Goal: Task Accomplishment & Management: Use online tool/utility

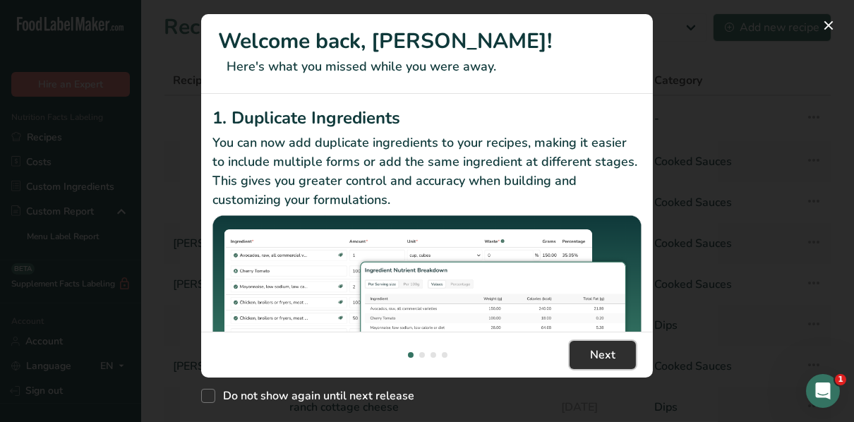
click at [629, 354] on button "Next" at bounding box center [603, 355] width 66 height 28
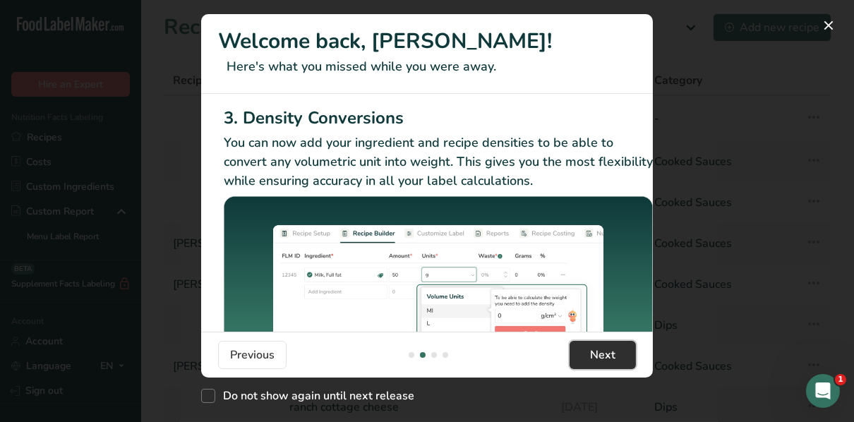
click at [629, 354] on button "Next" at bounding box center [603, 355] width 66 height 28
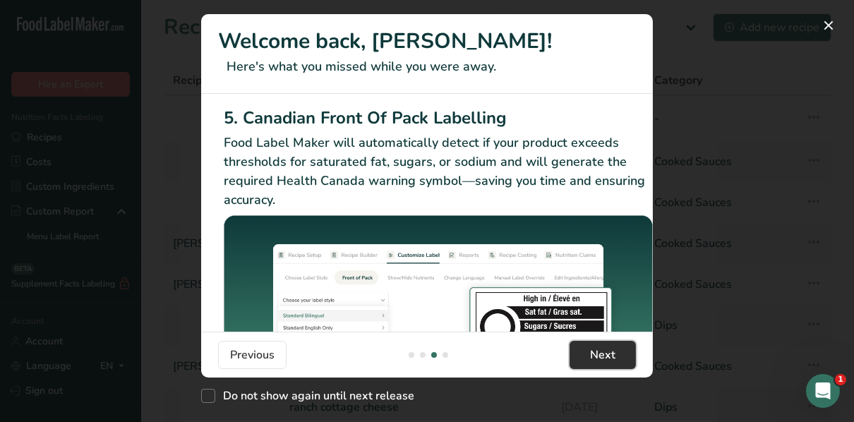
click at [633, 350] on button "Next" at bounding box center [603, 355] width 66 height 28
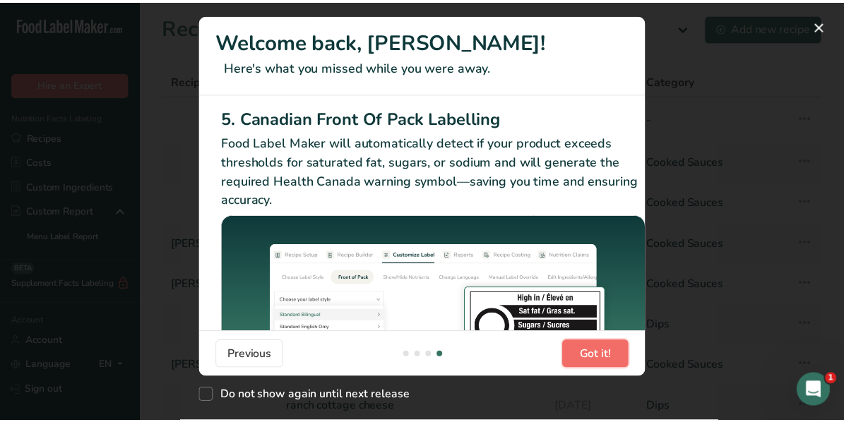
scroll to position [0, 1345]
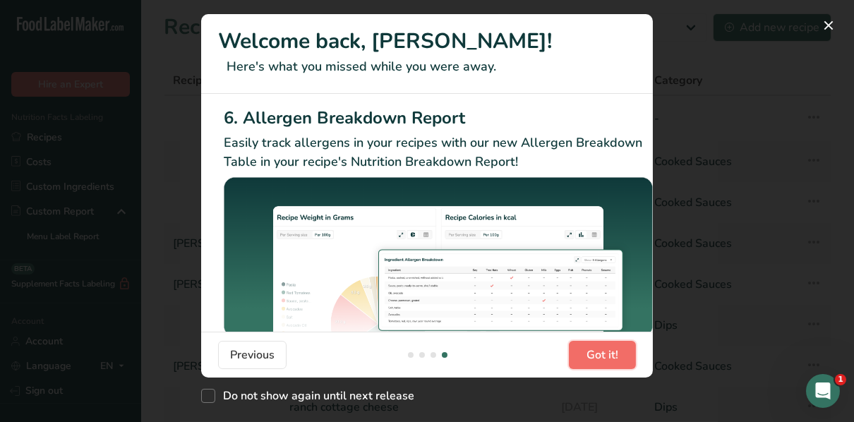
click at [621, 354] on button "Got it!" at bounding box center [602, 355] width 67 height 28
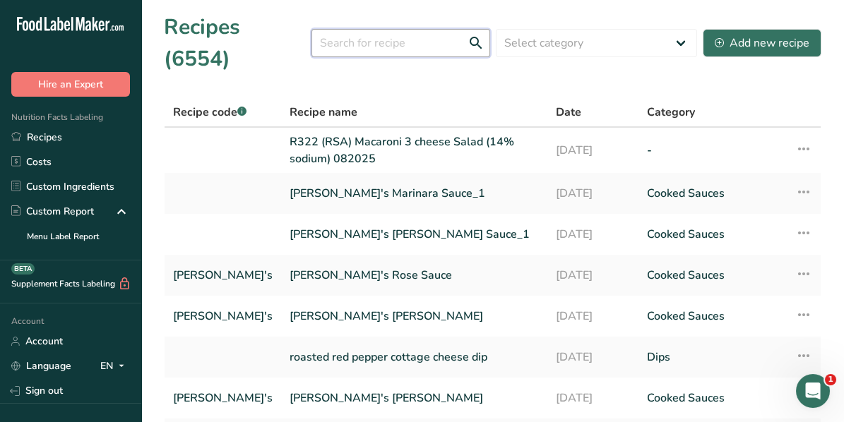
click at [341, 29] on input "text" at bounding box center [400, 43] width 179 height 28
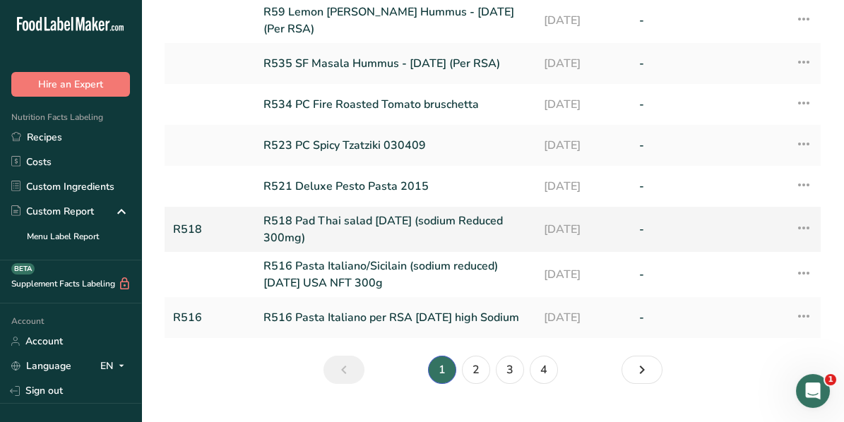
scroll to position [225, 0]
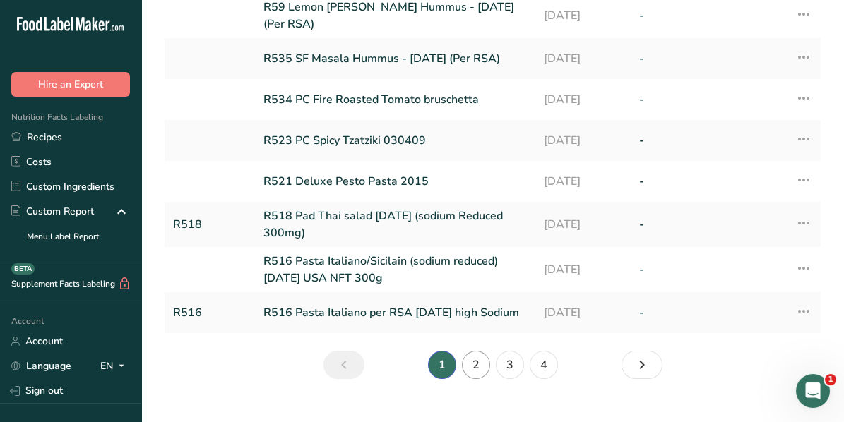
type input "r502"
click at [477, 351] on link "2" at bounding box center [476, 365] width 28 height 28
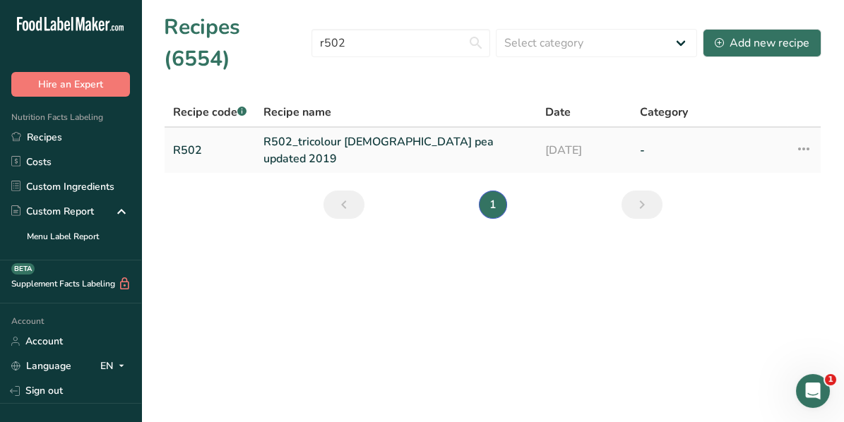
click at [357, 133] on link "R502_tricolour [DEMOGRAPHIC_DATA] pea updated 2019" at bounding box center [395, 150] width 265 height 34
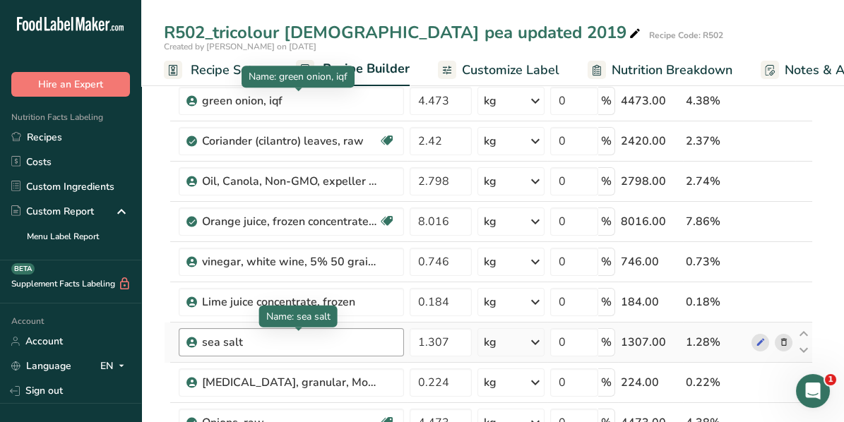
scroll to position [282, 0]
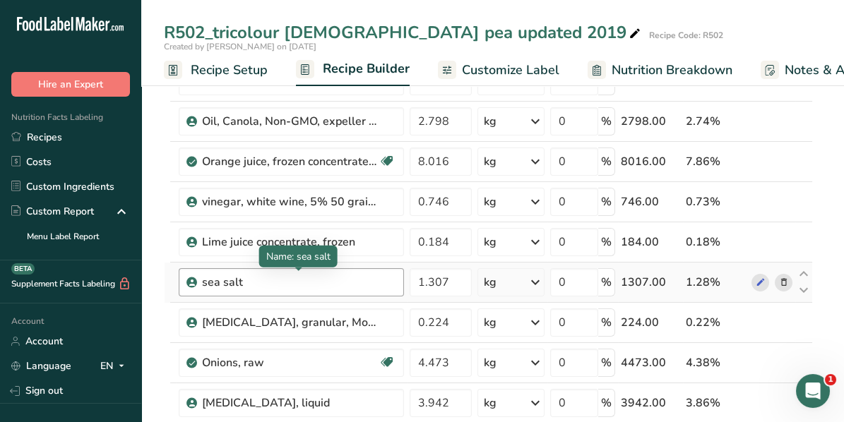
click at [325, 275] on div "sea salt" at bounding box center [290, 282] width 177 height 17
click at [238, 278] on div "sea salt" at bounding box center [290, 282] width 177 height 17
click at [245, 278] on div "sea salt" at bounding box center [290, 282] width 177 height 17
click at [238, 278] on div "sea salt" at bounding box center [290, 282] width 177 height 17
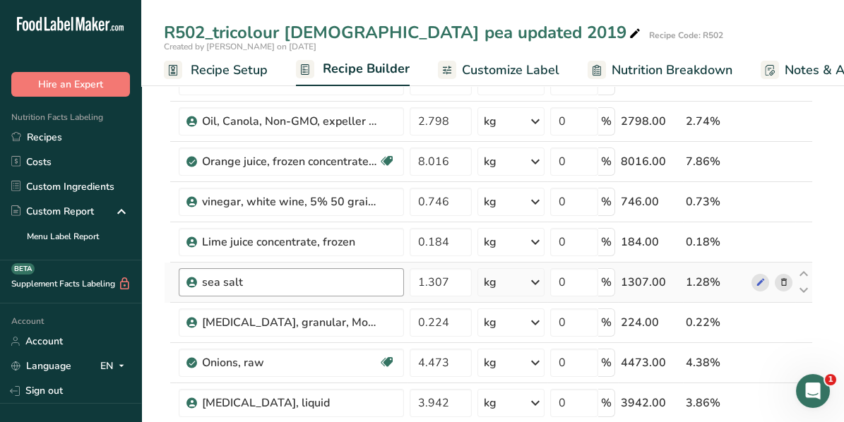
click at [242, 278] on div "sea salt" at bounding box center [290, 282] width 177 height 17
click at [235, 278] on div "sea salt" at bounding box center [290, 282] width 177 height 17
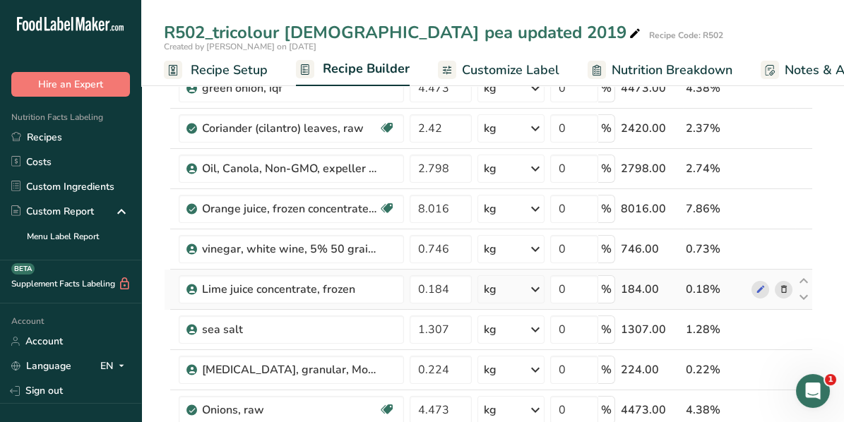
scroll to position [211, 0]
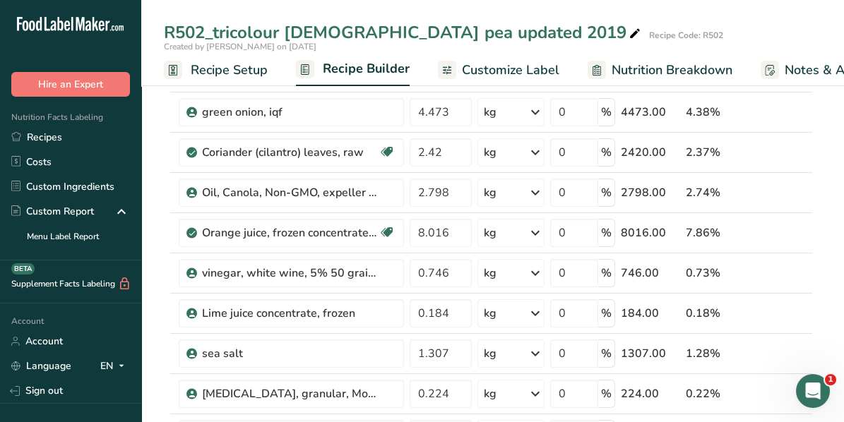
click at [639, 69] on span "Nutrition Breakdown" at bounding box center [672, 70] width 121 height 19
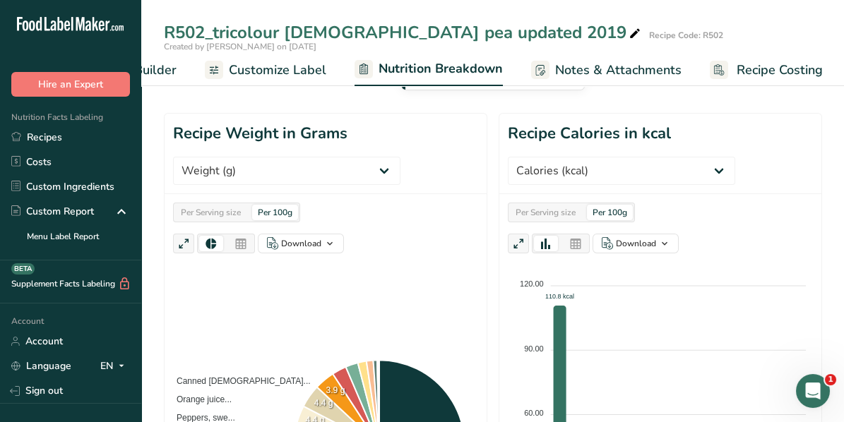
scroll to position [211, 0]
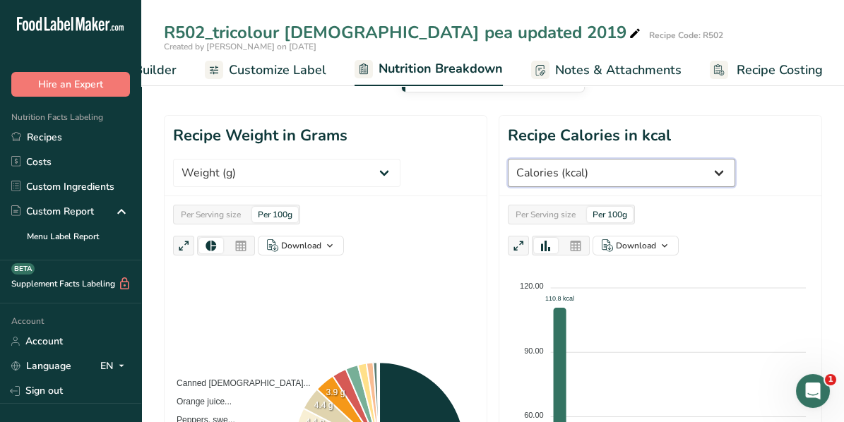
click at [668, 169] on select "Weight (g) Calories (kcal) Energy KJ (kj) Total Fat (g) Saturated Fat (g) Trans…" at bounding box center [621, 173] width 227 height 28
select select "Sodium"
click at [508, 159] on select "Weight (g) Calories (kcal) Energy KJ (kj) Total Fat (g) Saturated Fat (g) Trans…" at bounding box center [621, 173] width 227 height 28
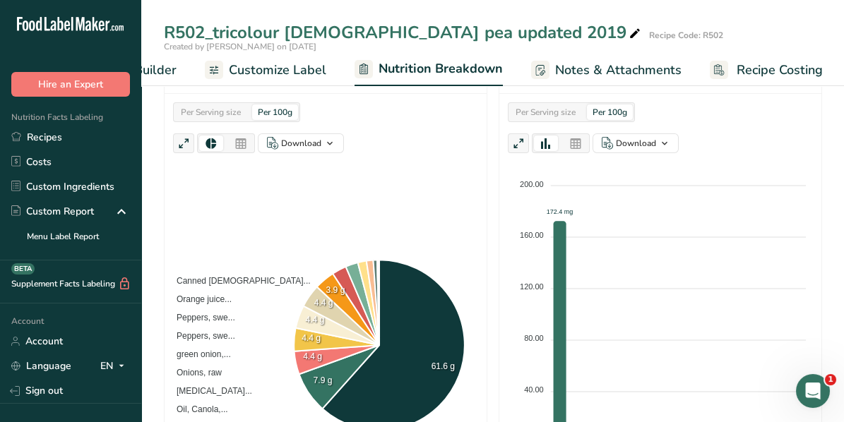
scroll to position [282, 0]
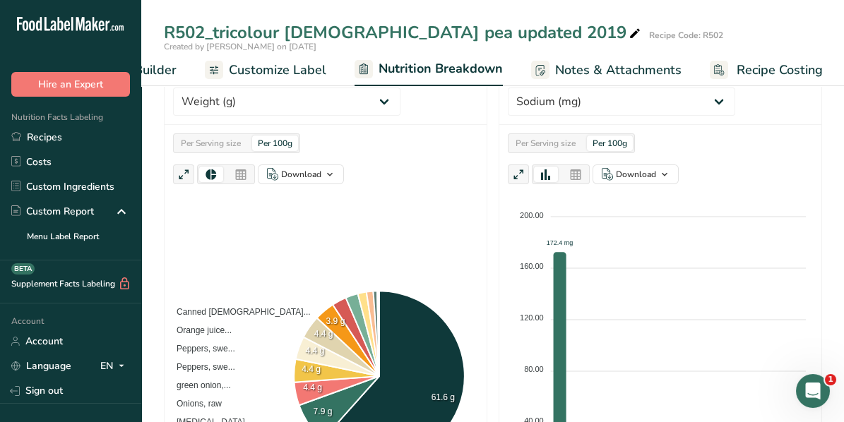
click at [167, 68] on span "Recipe Builder" at bounding box center [134, 70] width 85 height 19
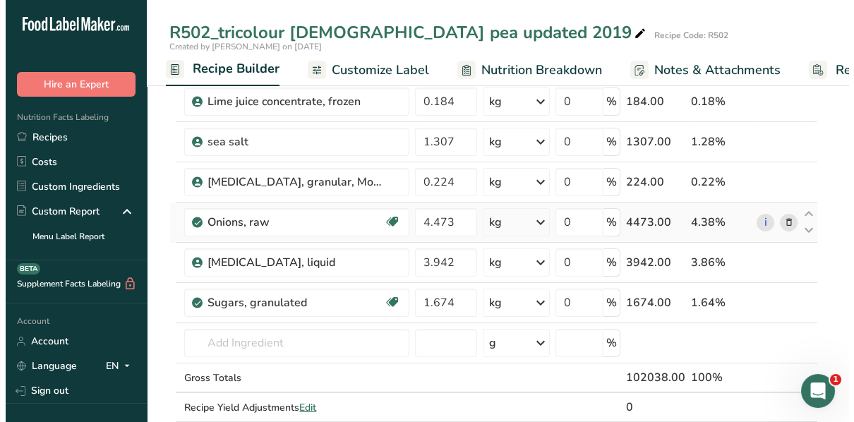
scroll to position [424, 0]
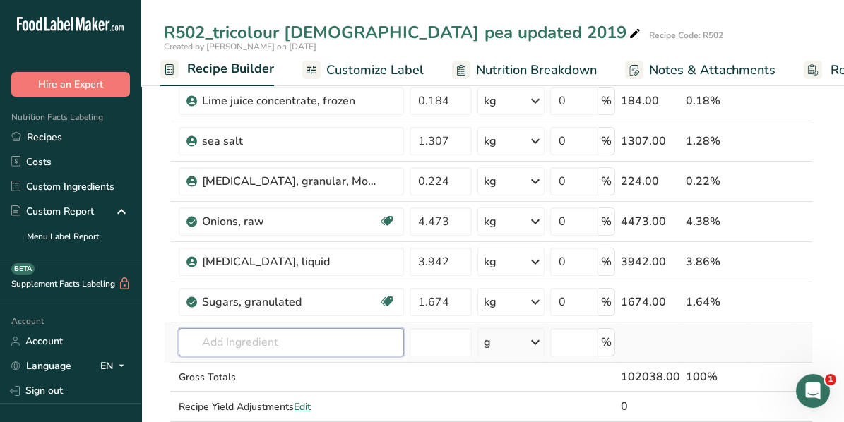
click at [242, 340] on input "text" at bounding box center [291, 342] width 225 height 28
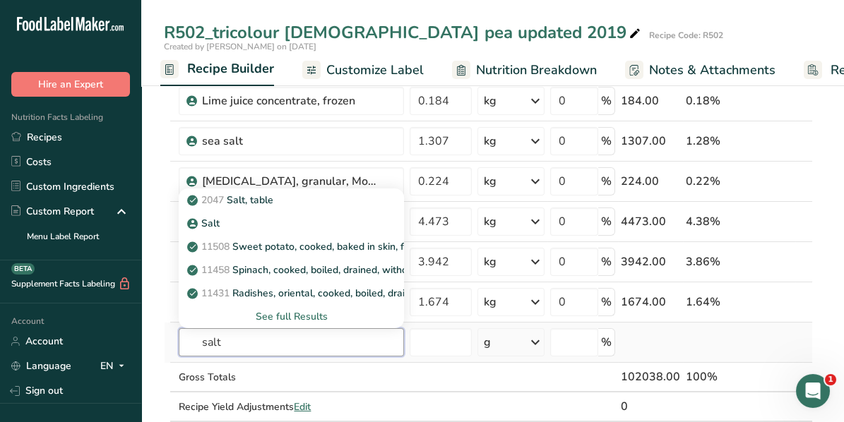
type input "salt"
click at [290, 316] on div "See full Results" at bounding box center [291, 316] width 203 height 15
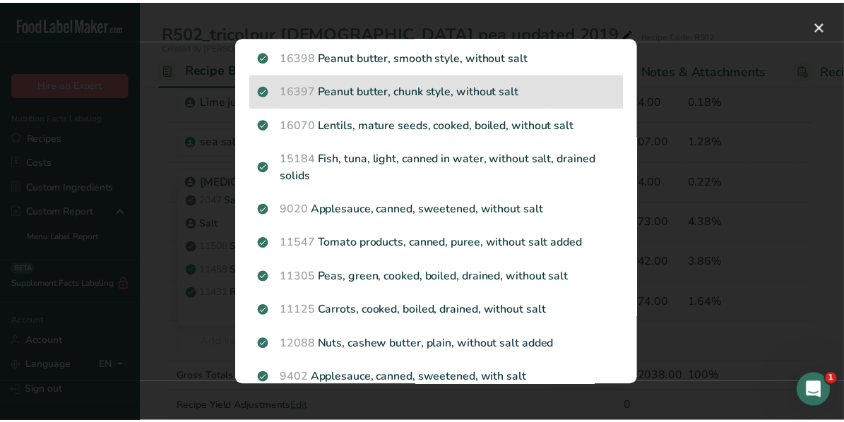
scroll to position [353, 0]
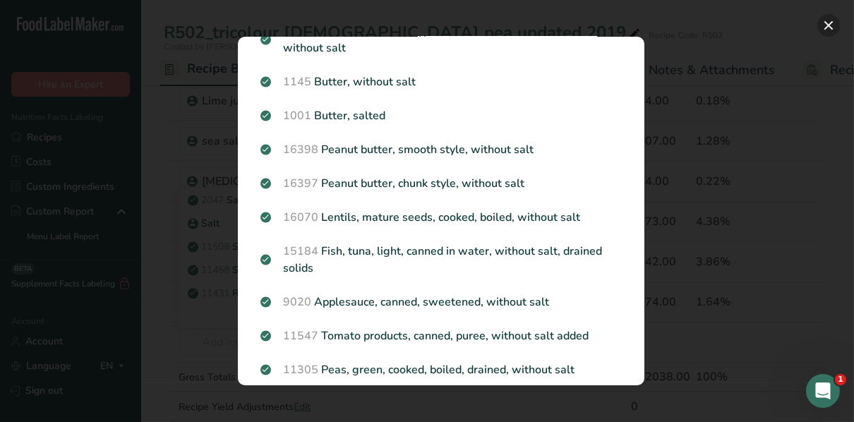
click at [831, 25] on button "Search results modal" at bounding box center [829, 25] width 23 height 23
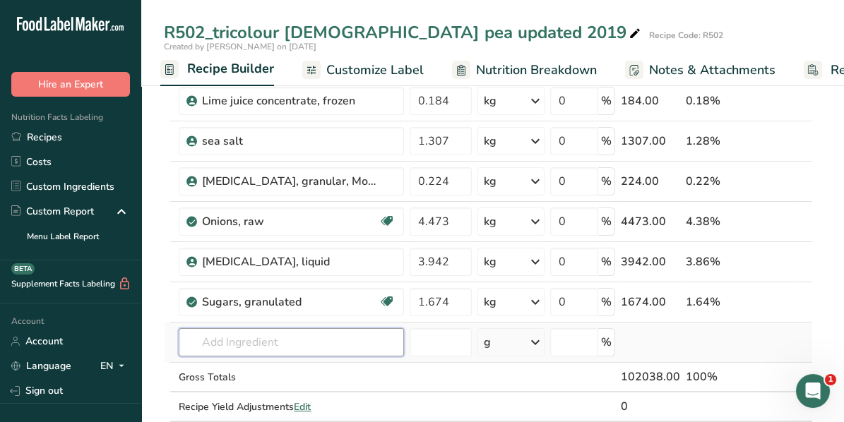
click at [218, 339] on input "text" at bounding box center [291, 342] width 225 height 28
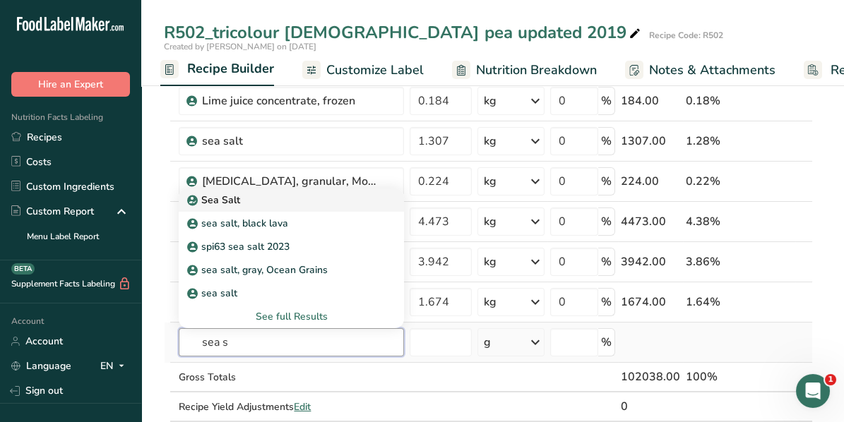
type input "sea s"
click at [214, 197] on p "Sea Salt" at bounding box center [215, 200] width 50 height 15
type input "Sea Salt"
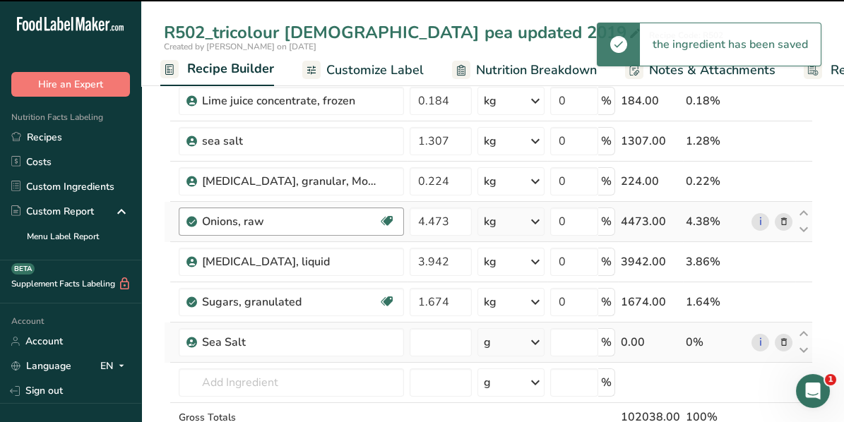
type input "0"
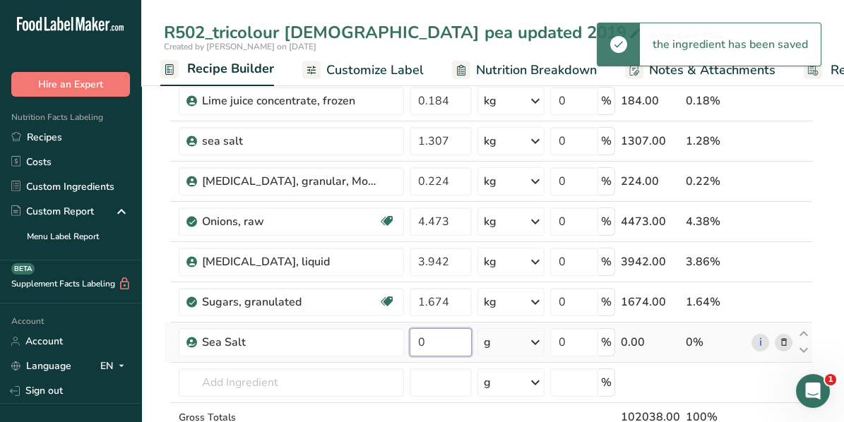
click at [429, 333] on input "0" at bounding box center [441, 342] width 62 height 28
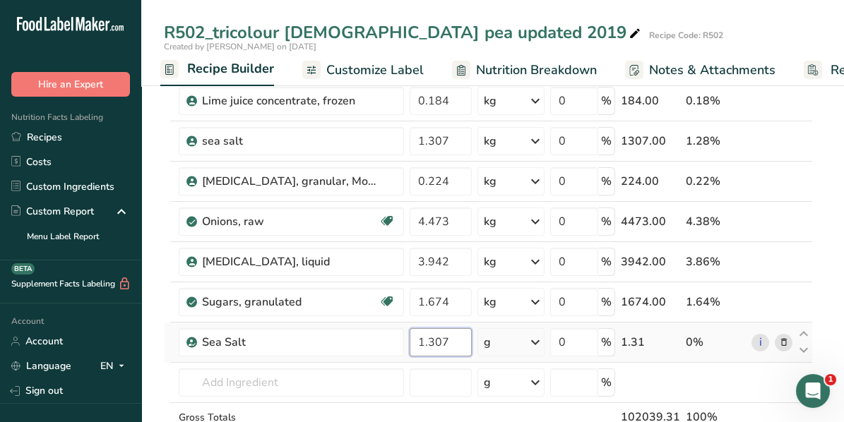
type input "1.307"
click at [540, 336] on div "Ingredient * Amount * Unit * Waste * .a-a{fill:#347362;}.b-a{fill:#fff;} Grams …" at bounding box center [488, 110] width 649 height 763
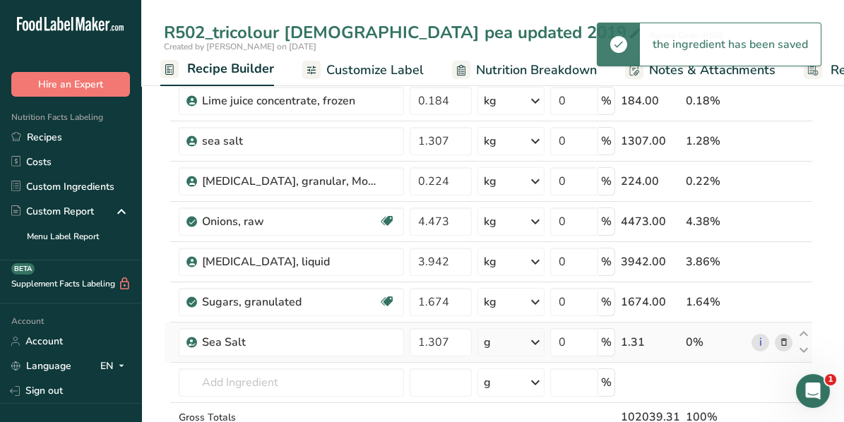
click at [535, 336] on icon at bounding box center [535, 342] width 17 height 25
click at [499, 406] on div "kg" at bounding box center [545, 416] width 119 height 20
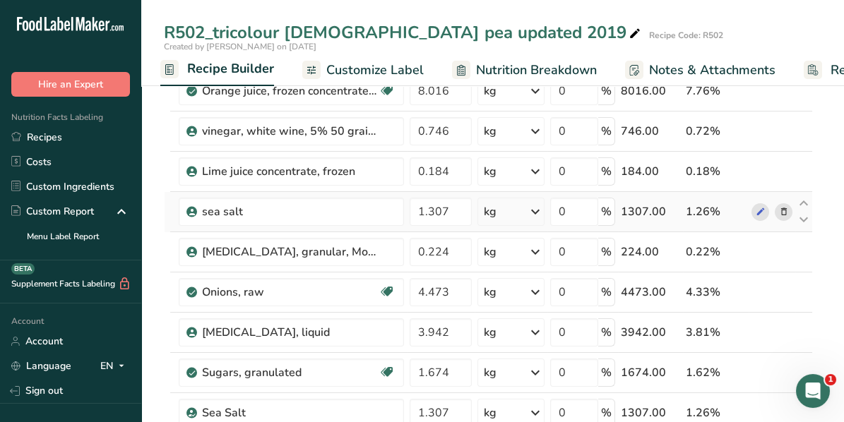
click at [783, 209] on icon at bounding box center [783, 212] width 10 height 15
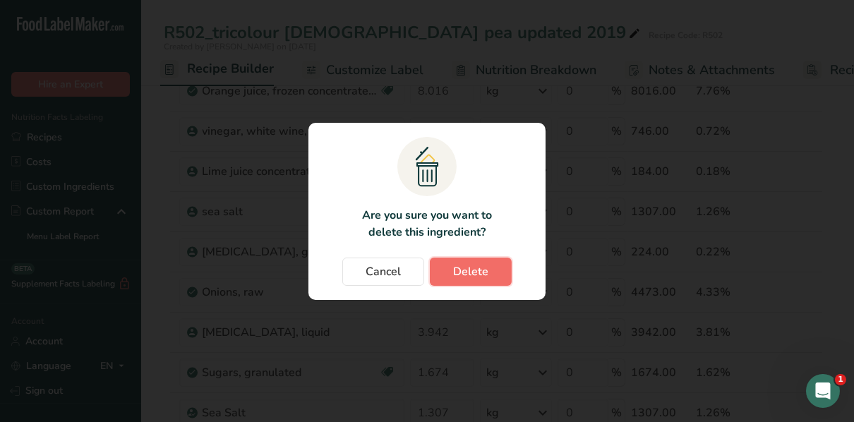
click at [490, 273] on button "Delete" at bounding box center [471, 272] width 82 height 28
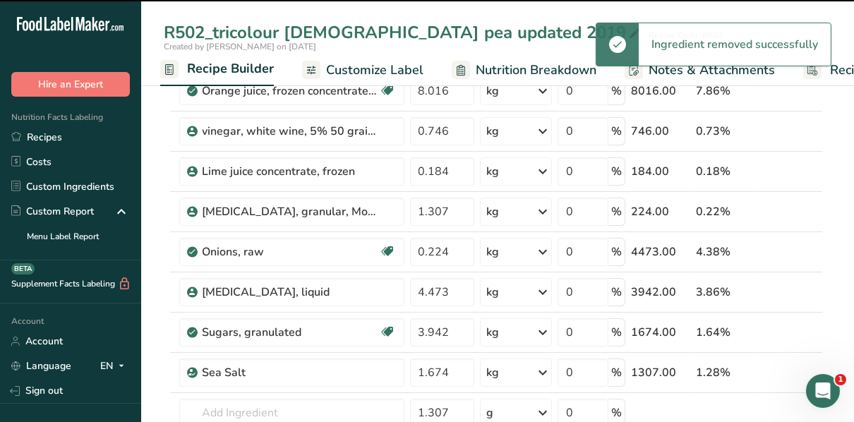
type input "0.224"
type input "4.473"
type input "3.942"
type input "1.674"
type input "1.307"
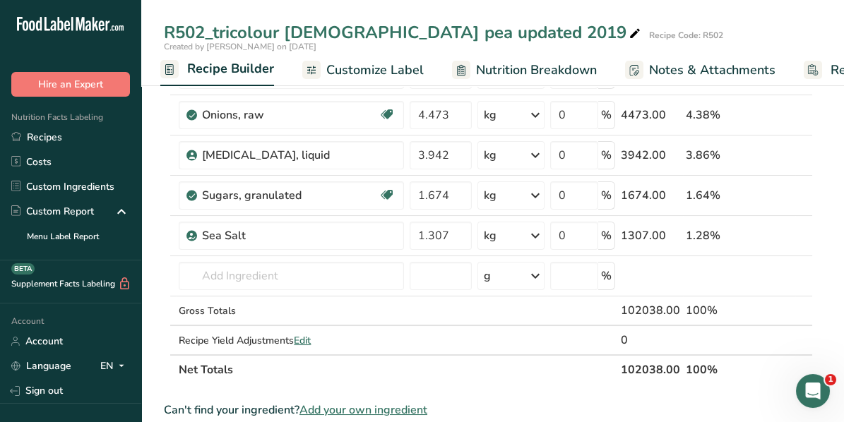
scroll to position [494, 0]
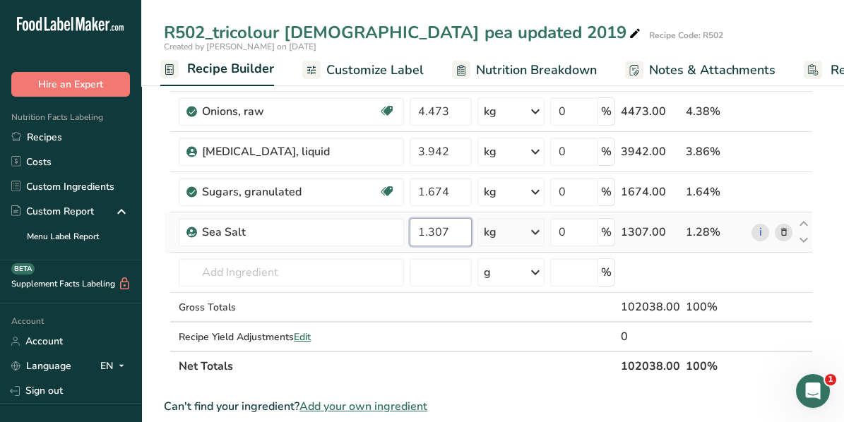
click at [455, 228] on input "1.307" at bounding box center [441, 232] width 62 height 28
type input "1.000"
click at [753, 275] on div "Ingredient * Amount * Unit * Waste * .a-a{fill:#347362;}.b-a{fill:#fff;} Grams …" at bounding box center [488, 20] width 649 height 722
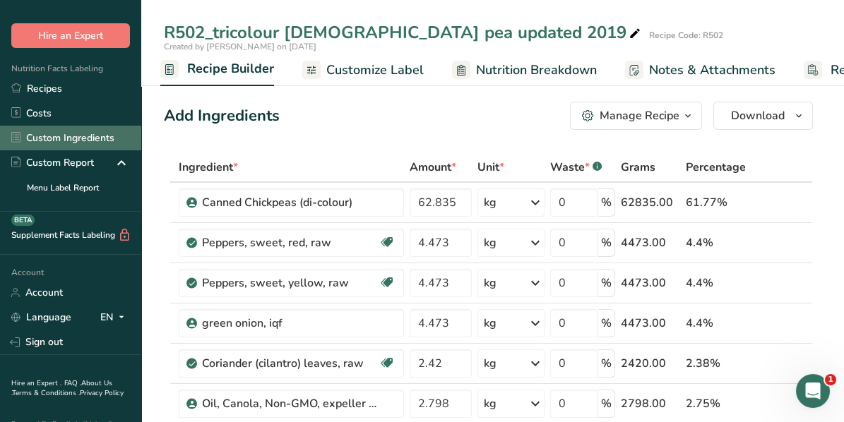
scroll to position [85, 0]
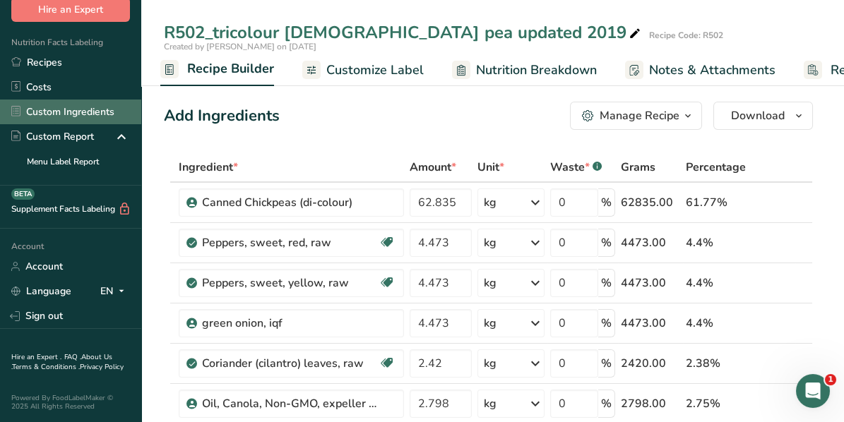
click at [69, 107] on link "Custom Ingredients" at bounding box center [70, 112] width 141 height 25
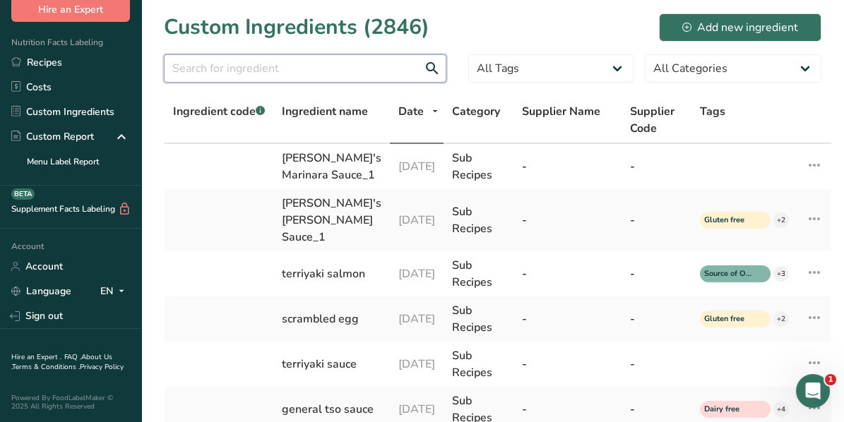
click at [255, 69] on input "text" at bounding box center [305, 68] width 282 height 28
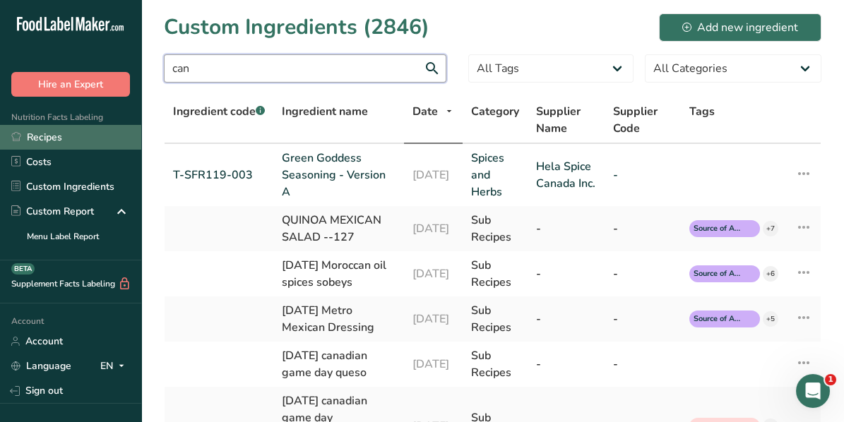
type input "can"
click at [47, 133] on link "Recipes" at bounding box center [70, 137] width 141 height 25
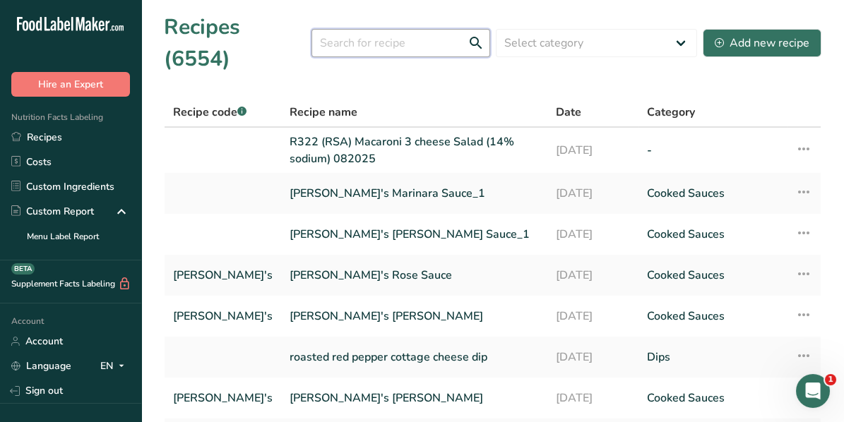
click at [360, 32] on input "text" at bounding box center [400, 43] width 179 height 28
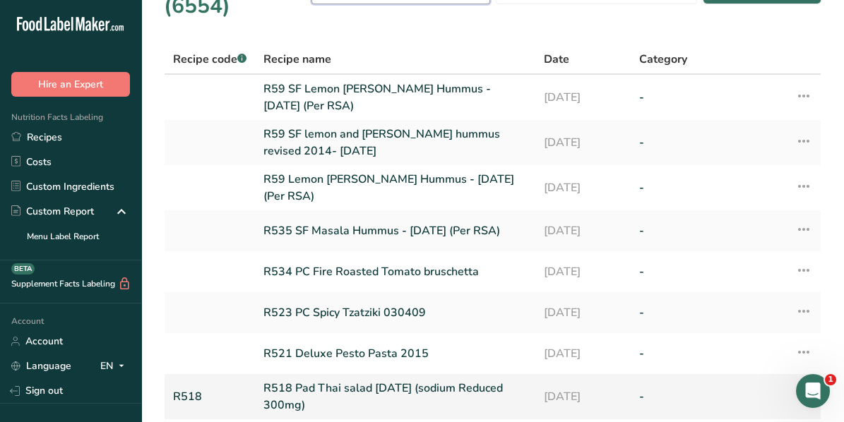
scroll to position [211, 0]
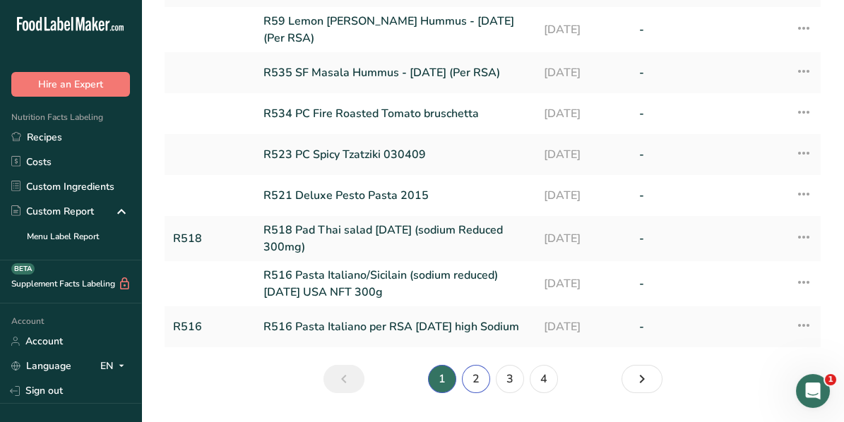
click at [472, 365] on link "2" at bounding box center [476, 379] width 28 height 28
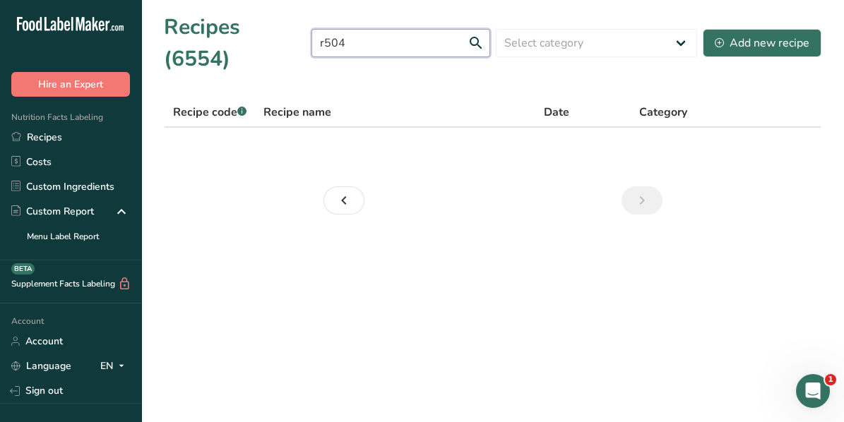
click at [383, 29] on input "r504" at bounding box center [400, 43] width 179 height 28
click at [334, 29] on input "r502" at bounding box center [400, 43] width 179 height 28
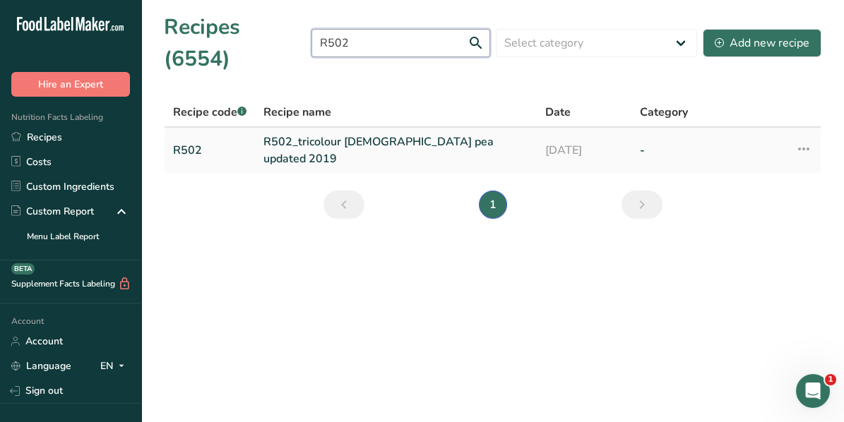
type input "R502"
click at [187, 133] on link "R502" at bounding box center [209, 150] width 73 height 34
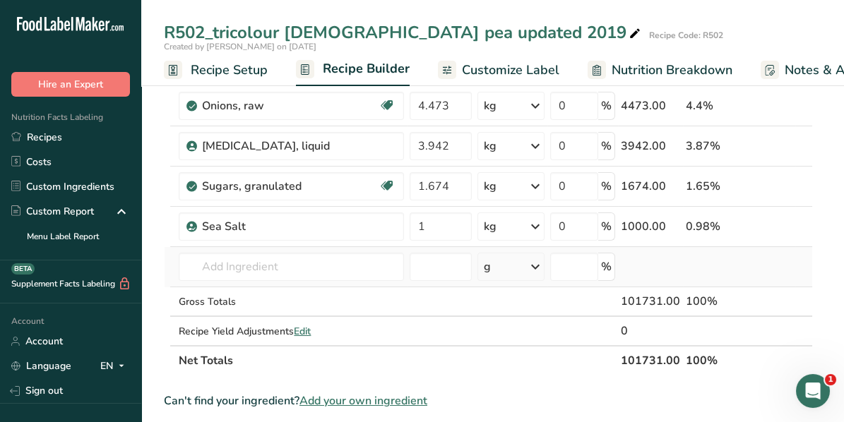
scroll to position [565, 0]
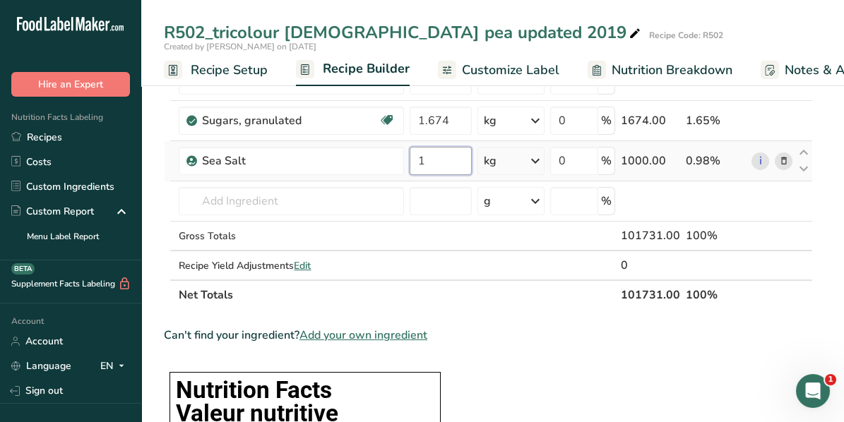
click at [433, 157] on input "1" at bounding box center [441, 161] width 62 height 28
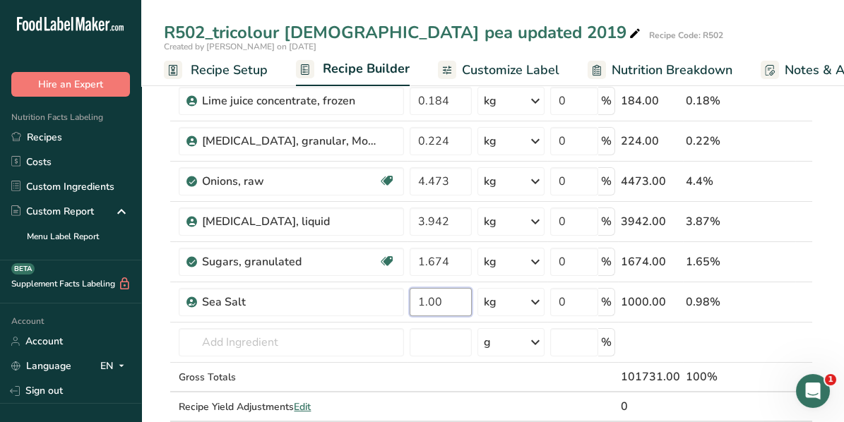
scroll to position [424, 0]
type input "1.00"
click at [656, 342] on div "Ingredient * Amount * Unit * Waste * .a-a{fill:#347362;}.b-a{fill:#fff;} Grams …" at bounding box center [488, 90] width 649 height 722
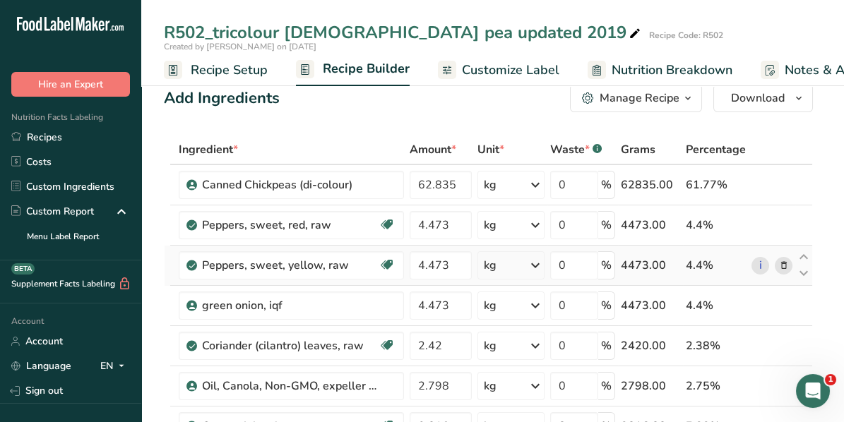
scroll to position [0, 0]
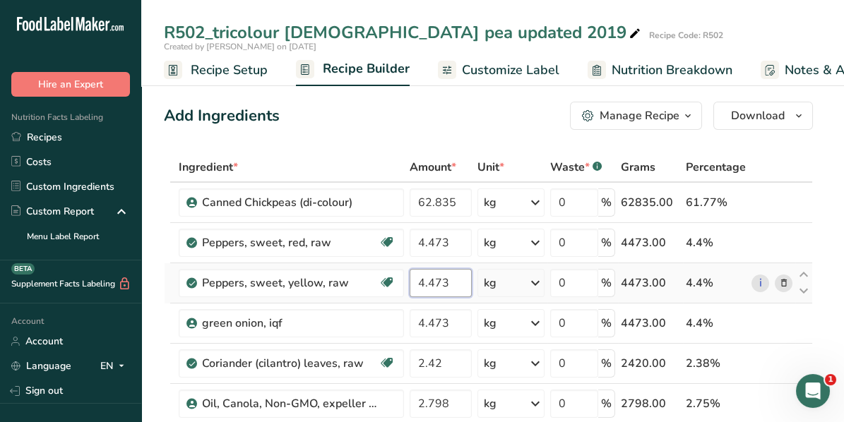
click at [446, 282] on input "4.473" at bounding box center [441, 283] width 62 height 28
type input "4.523"
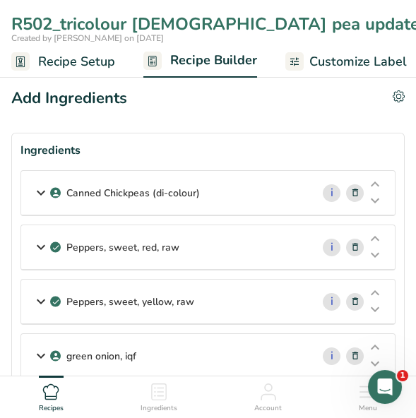
click at [40, 192] on icon at bounding box center [40, 192] width 17 height 25
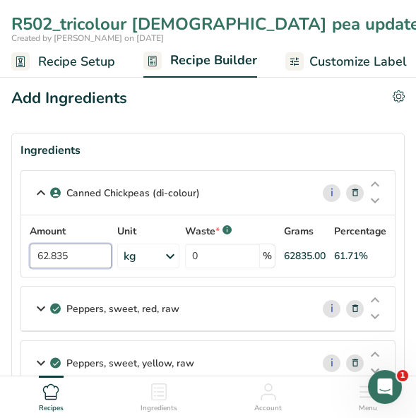
click at [76, 253] on input "62.835" at bounding box center [71, 256] width 82 height 25
type input "64.05"
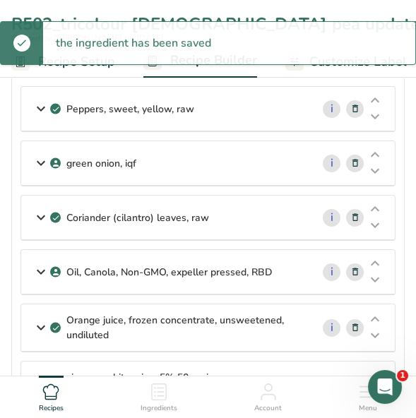
scroll to position [282, 0]
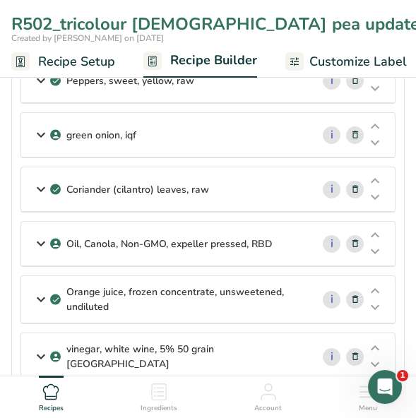
click at [37, 242] on icon at bounding box center [40, 243] width 17 height 25
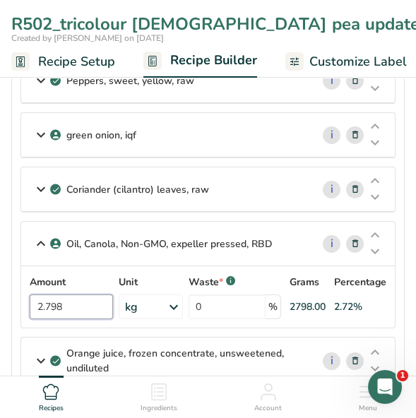
click at [70, 305] on input "2.798" at bounding box center [71, 306] width 83 height 25
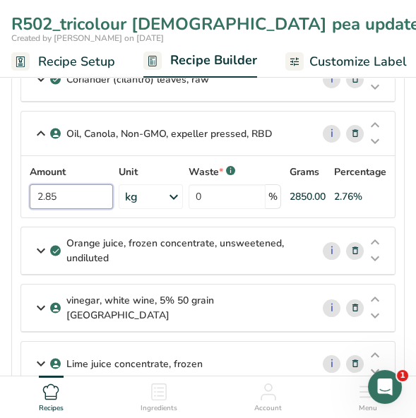
scroll to position [424, 0]
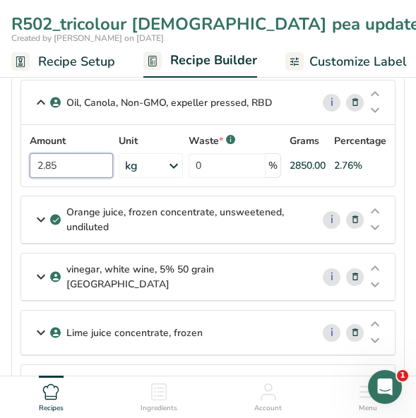
type input "2.85"
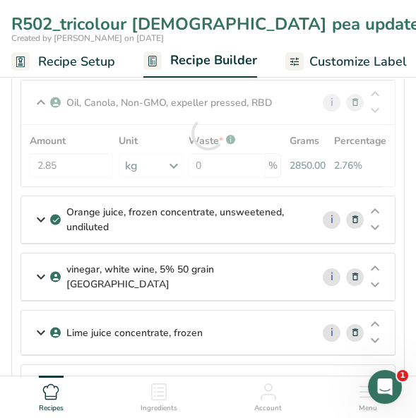
click at [191, 272] on p "vinegar, white wine, 5% 50 grain [GEOGRAPHIC_DATA]" at bounding box center [183, 277] width 234 height 30
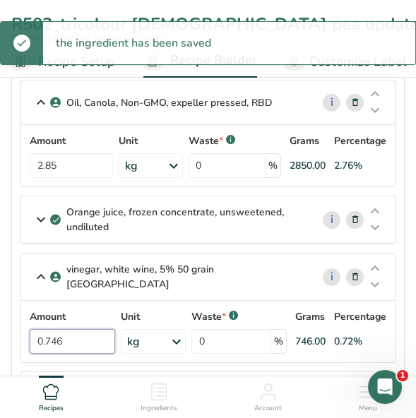
click at [69, 332] on input "0.746" at bounding box center [72, 341] width 85 height 25
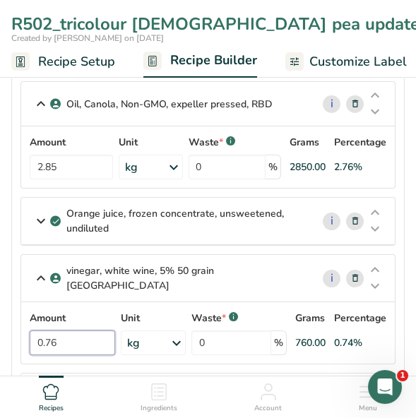
scroll to position [353, 0]
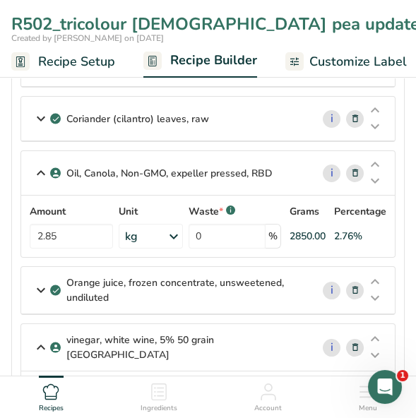
type input "0.76"
click at [40, 287] on icon at bounding box center [40, 290] width 17 height 25
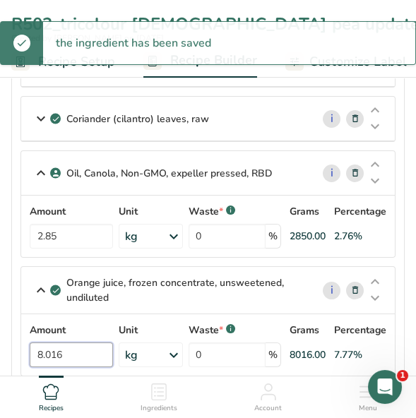
click at [73, 347] on input "8.016" at bounding box center [71, 354] width 83 height 25
type input "8"
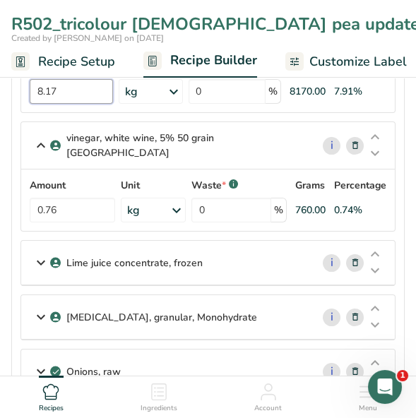
scroll to position [706, 0]
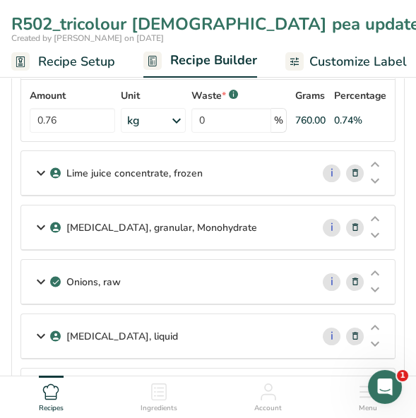
type input "8.17"
click at [41, 162] on icon at bounding box center [40, 172] width 17 height 25
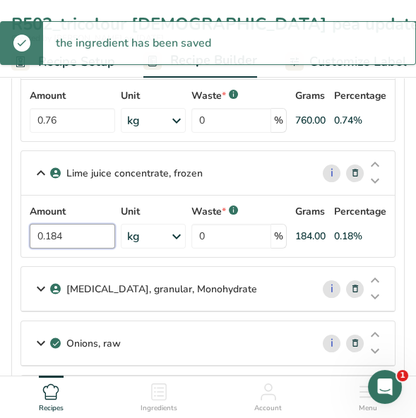
click at [73, 224] on input "0.184" at bounding box center [72, 236] width 85 height 25
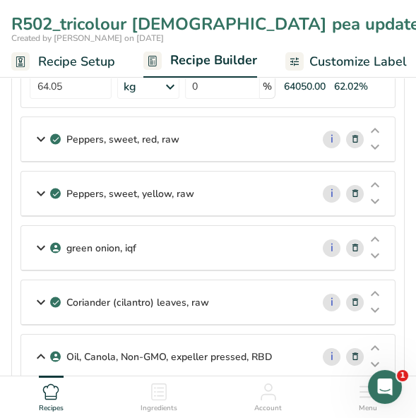
scroll to position [141, 0]
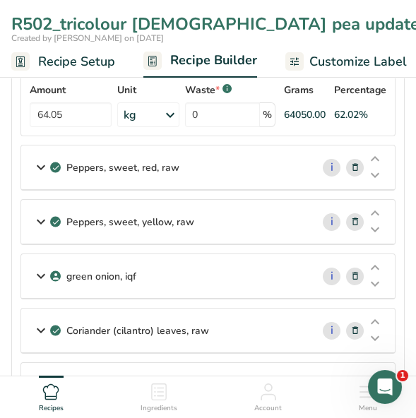
type input "0.189999"
click at [39, 273] on icon at bounding box center [40, 275] width 17 height 25
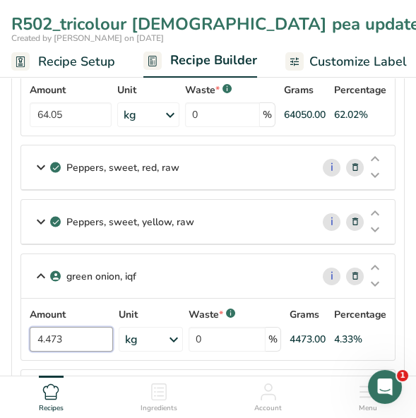
click at [80, 331] on input "4.473" at bounding box center [71, 339] width 83 height 25
type input "4"
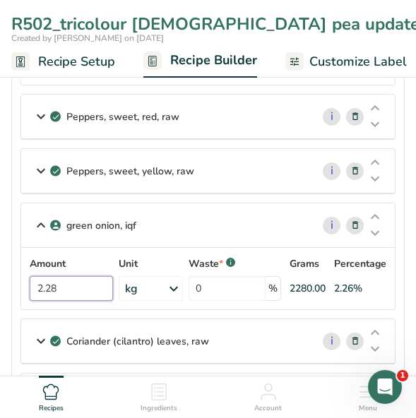
scroll to position [353, 0]
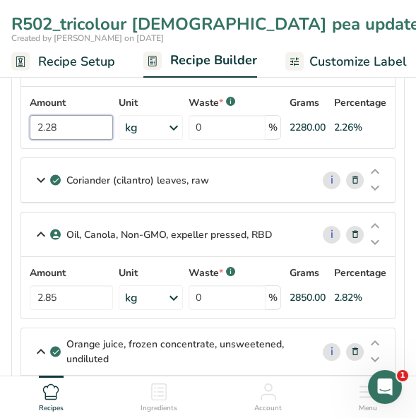
type input "2.28"
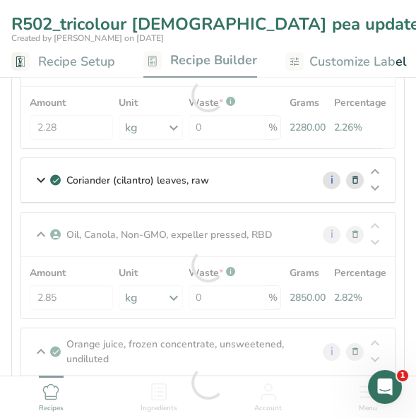
click at [39, 179] on icon at bounding box center [40, 179] width 17 height 25
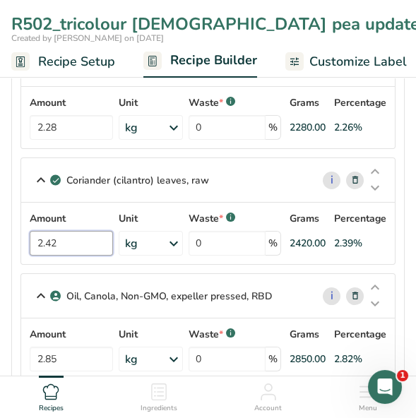
click at [68, 237] on input "2.42" at bounding box center [71, 243] width 83 height 25
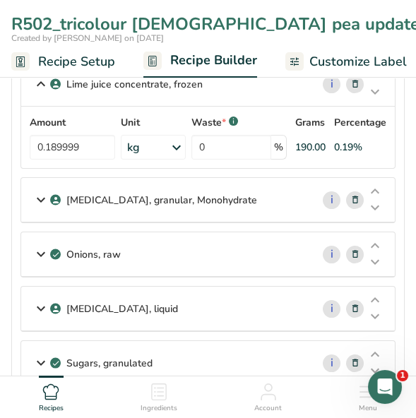
scroll to position [989, 0]
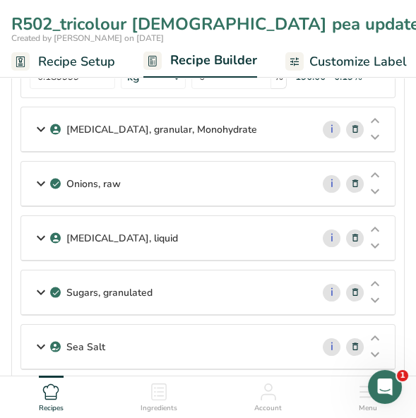
type input "2.47"
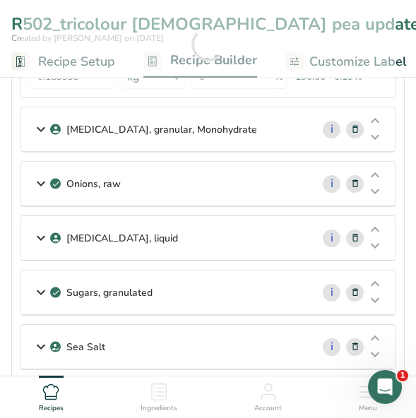
click at [37, 171] on icon at bounding box center [40, 183] width 17 height 25
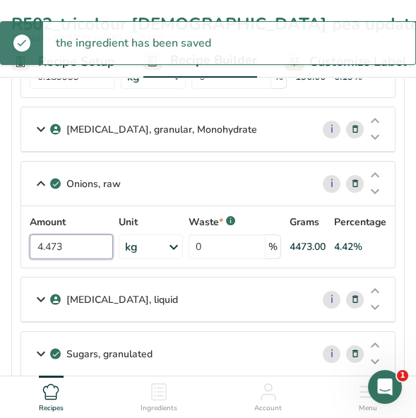
click at [71, 234] on input "4.473" at bounding box center [71, 246] width 83 height 25
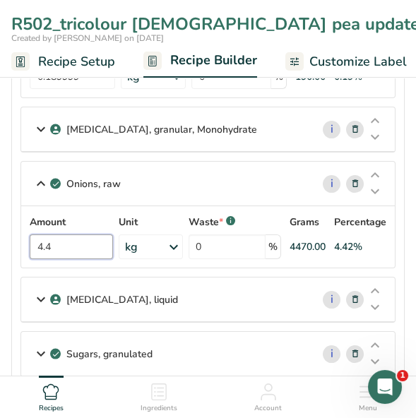
type input "4"
type input "6.84"
click at [201, 278] on div "[MEDICAL_DATA], liquid" at bounding box center [166, 300] width 290 height 44
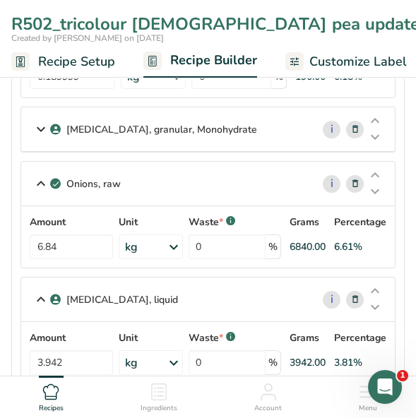
click at [40, 287] on icon at bounding box center [40, 299] width 17 height 25
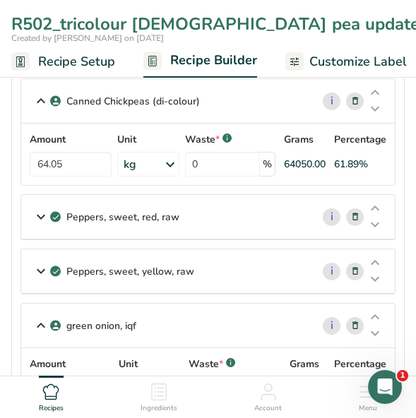
scroll to position [71, 0]
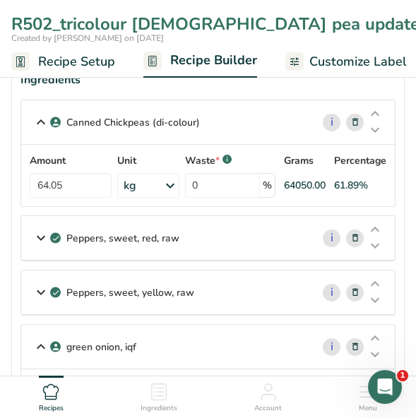
click at [36, 286] on icon at bounding box center [40, 292] width 17 height 25
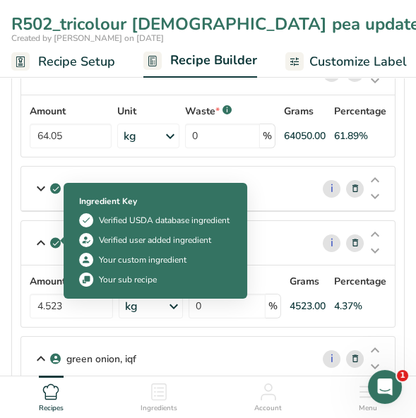
scroll to position [141, 0]
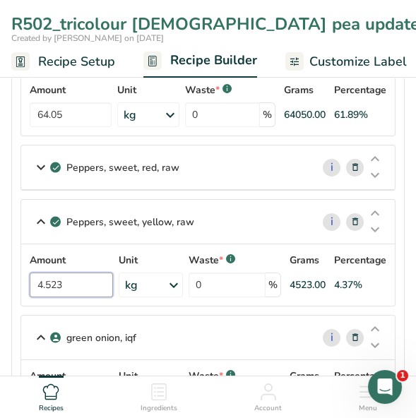
click at [71, 282] on input "4.523" at bounding box center [71, 285] width 83 height 25
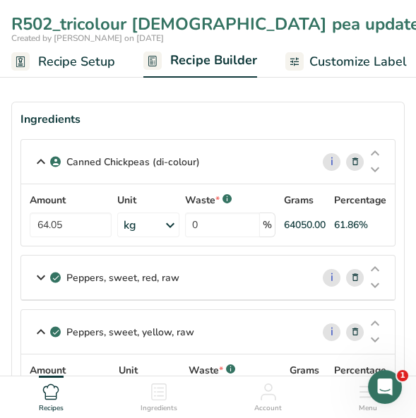
scroll to position [71, 0]
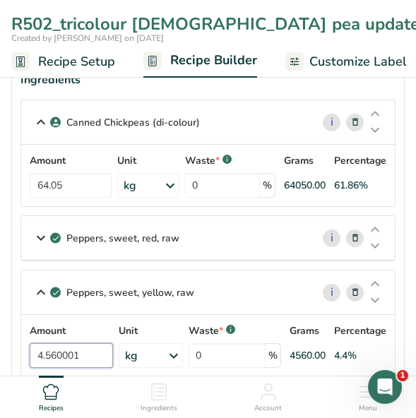
type input "4.560001"
click at [37, 239] on icon at bounding box center [40, 237] width 17 height 25
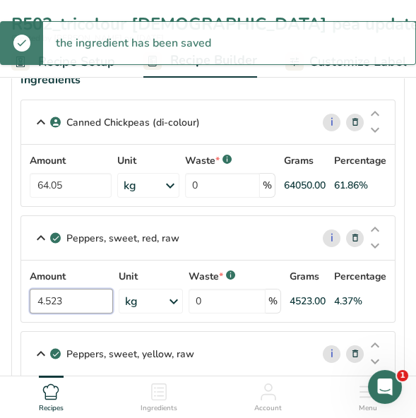
click at [69, 300] on input "4.523" at bounding box center [71, 301] width 83 height 25
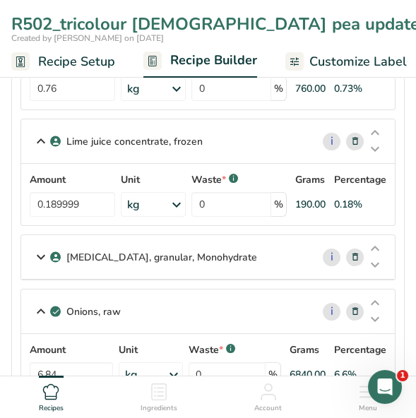
scroll to position [989, 0]
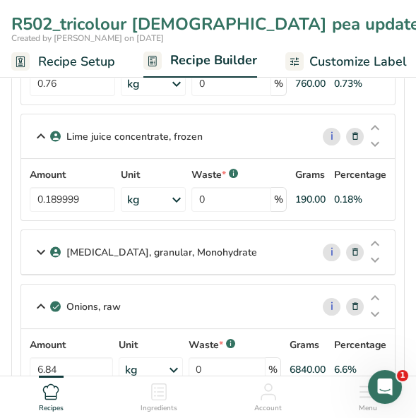
type input "4.56"
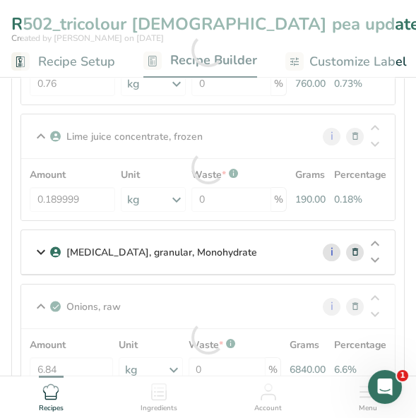
click at [46, 242] on icon at bounding box center [40, 251] width 17 height 25
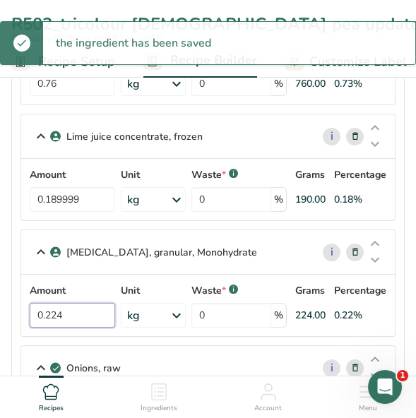
click at [71, 306] on input "0.224" at bounding box center [72, 315] width 85 height 25
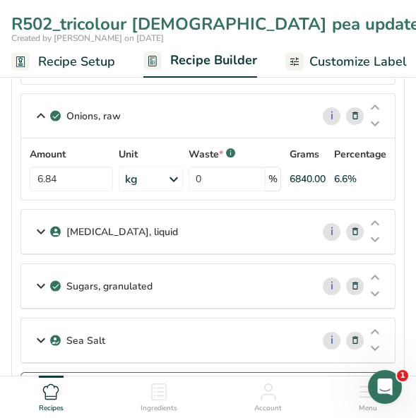
scroll to position [1271, 0]
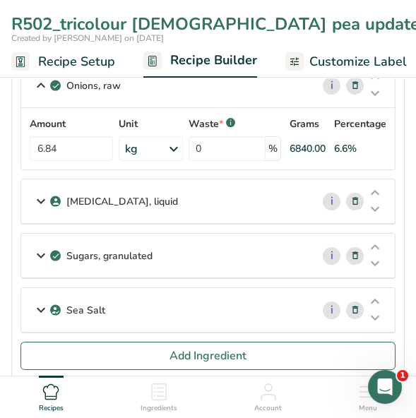
type input "0.23"
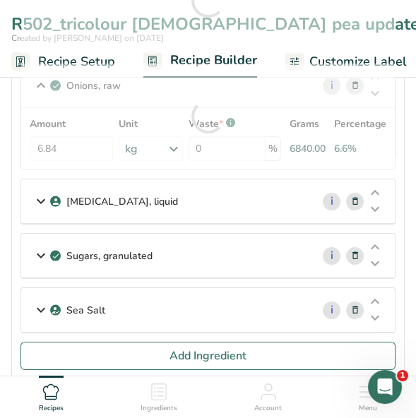
click at [37, 244] on icon at bounding box center [40, 255] width 17 height 25
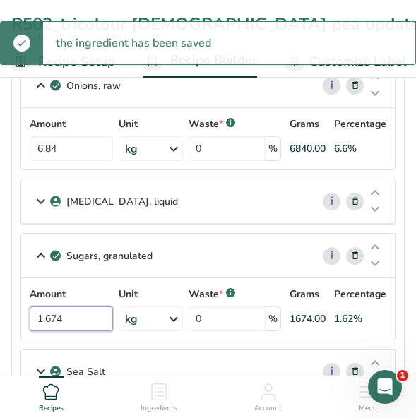
click at [66, 306] on input "1.674" at bounding box center [71, 318] width 83 height 25
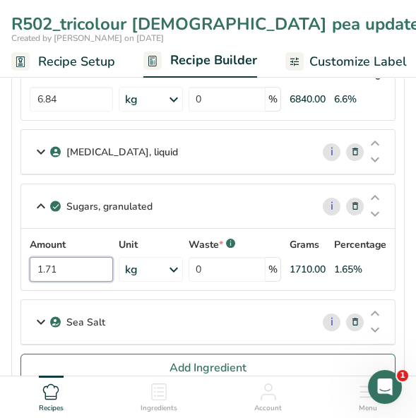
scroll to position [1341, 0]
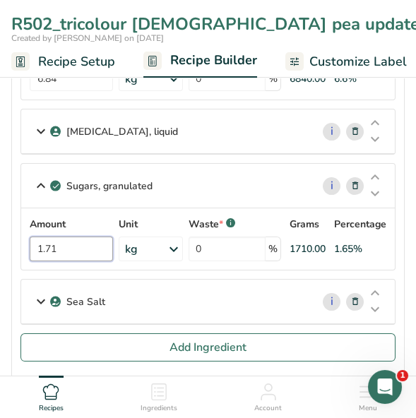
type input "1.71"
click at [41, 289] on icon at bounding box center [40, 301] width 17 height 25
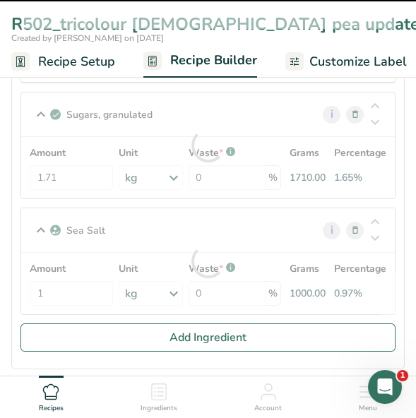
scroll to position [1483, 0]
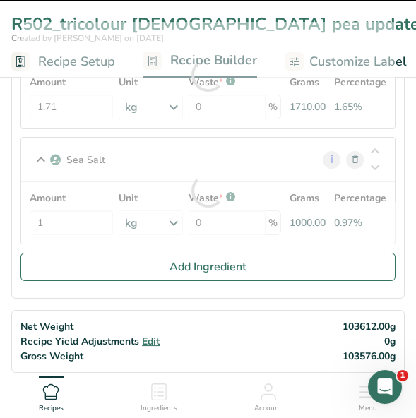
click at [54, 213] on div at bounding box center [208, 191] width 374 height 106
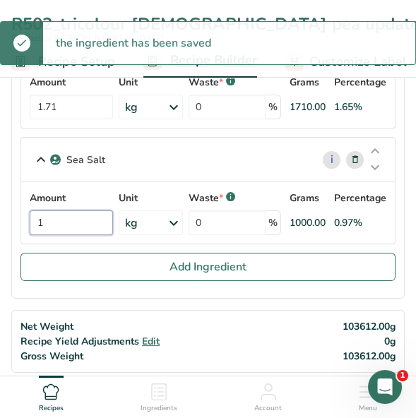
click at [50, 210] on input "1" at bounding box center [71, 222] width 83 height 25
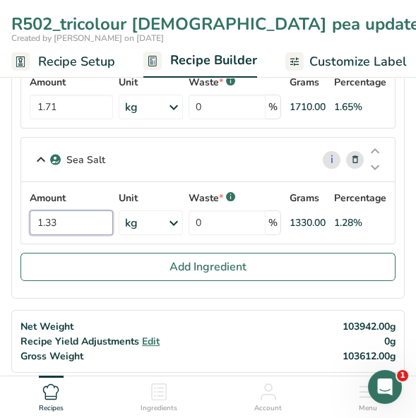
scroll to position [1341, 0]
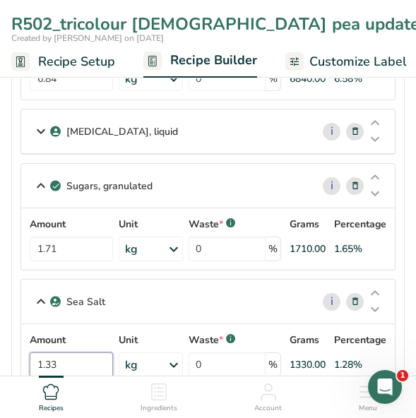
type input "1.33"
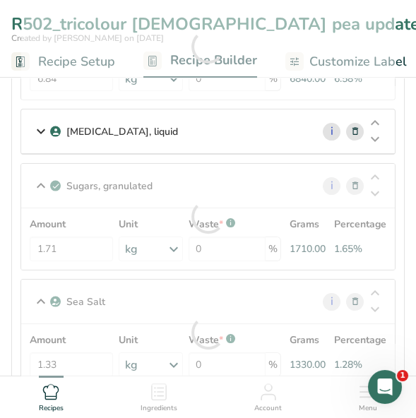
click at [187, 279] on div "Sea Salt i Amount 1.33 Unit kg Weight Units g kg mg See more Volume Units l Vol…" at bounding box center [207, 332] width 375 height 107
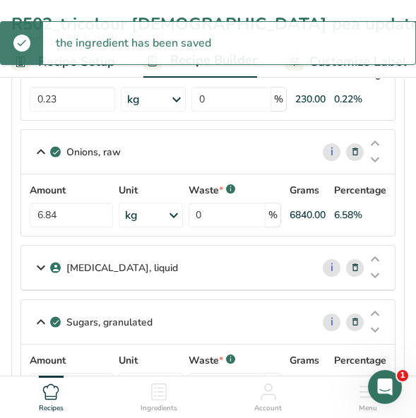
scroll to position [1201, 0]
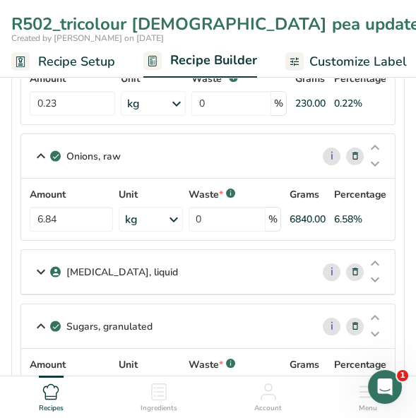
click at [356, 265] on icon at bounding box center [355, 272] width 10 height 15
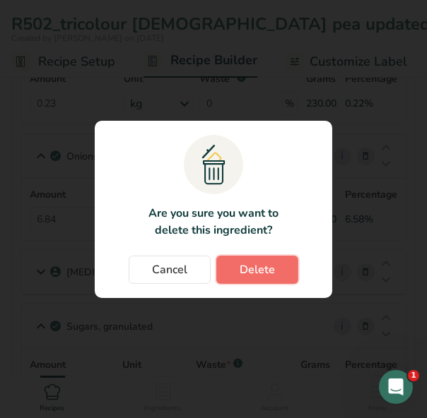
click at [270, 271] on span "Delete" at bounding box center [256, 269] width 35 height 17
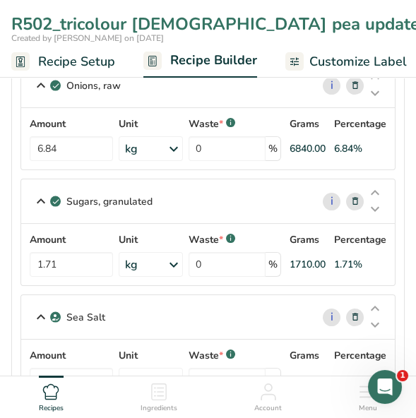
scroll to position [1341, 0]
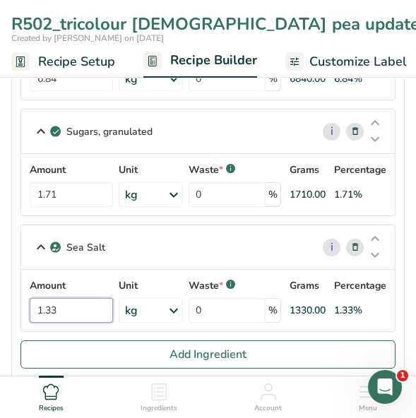
click at [69, 298] on input "1.33" at bounding box center [71, 310] width 83 height 25
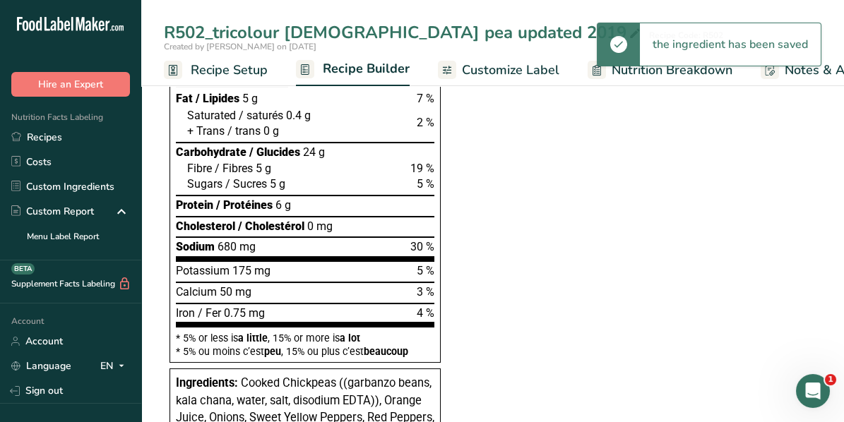
scroll to position [918, 0]
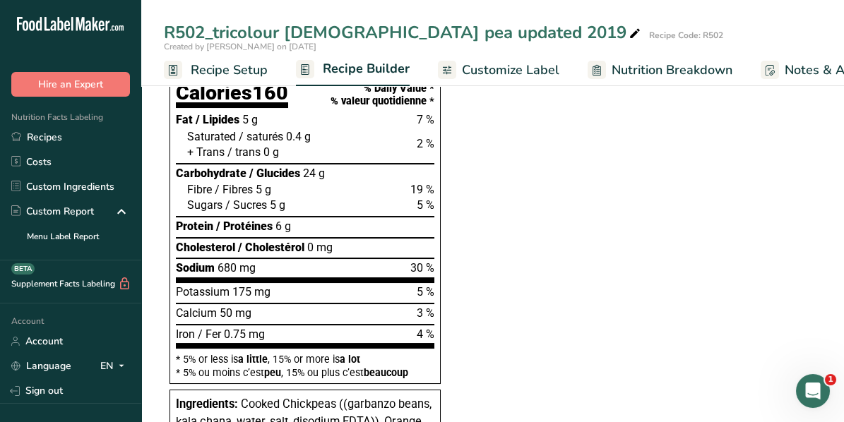
click at [629, 32] on icon at bounding box center [635, 34] width 13 height 20
type input "R502_tricolour [DEMOGRAPHIC_DATA] pea updated 2025 (RSA)"
click at [589, 177] on section "Ingredient * Amount * Unit * Waste * .a-a{fill:#347362;}.b-a{fill:#fff;} Grams …" at bounding box center [488, 295] width 649 height 2121
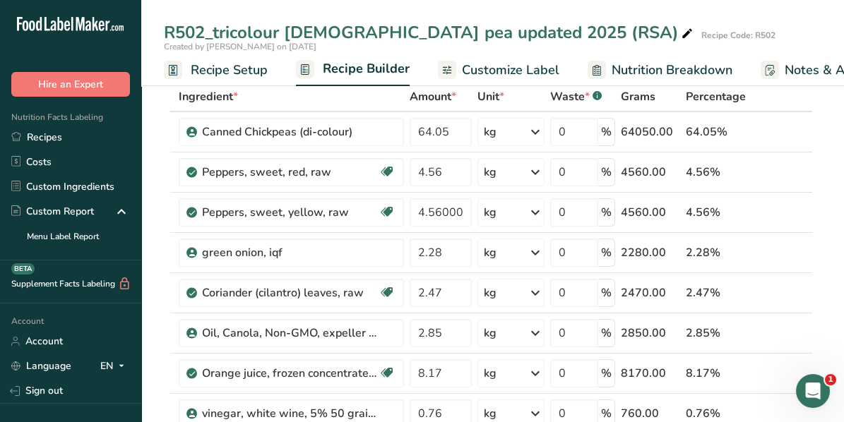
scroll to position [0, 0]
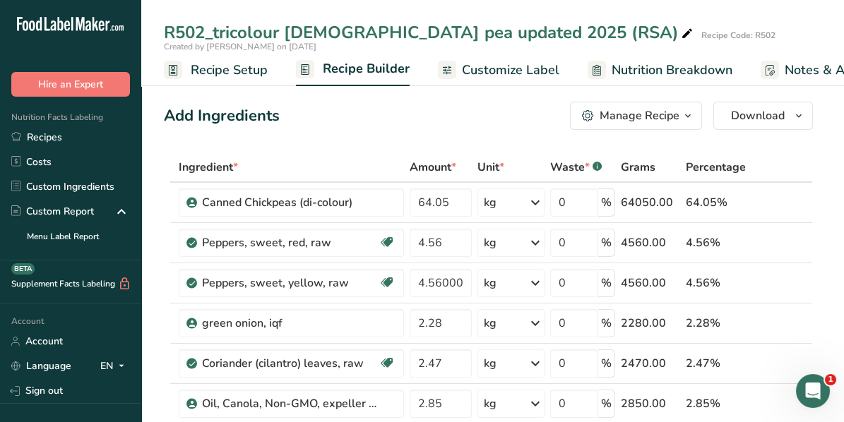
click at [690, 114] on icon "button" at bounding box center [687, 116] width 11 height 18
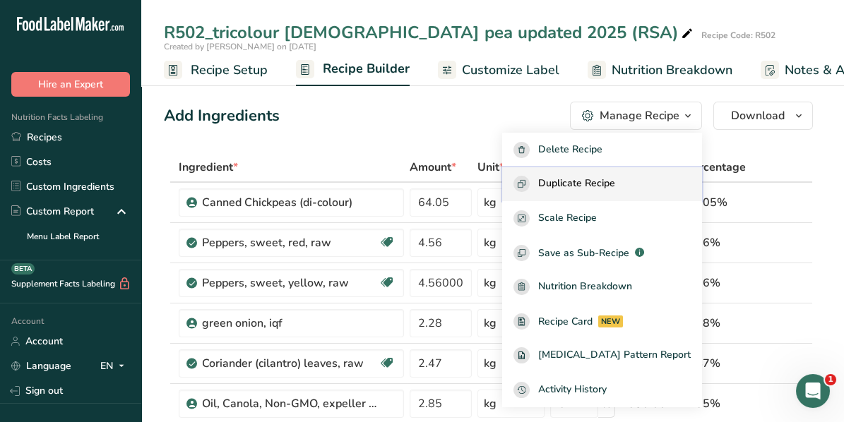
click at [614, 180] on span "Duplicate Recipe" at bounding box center [576, 184] width 77 height 16
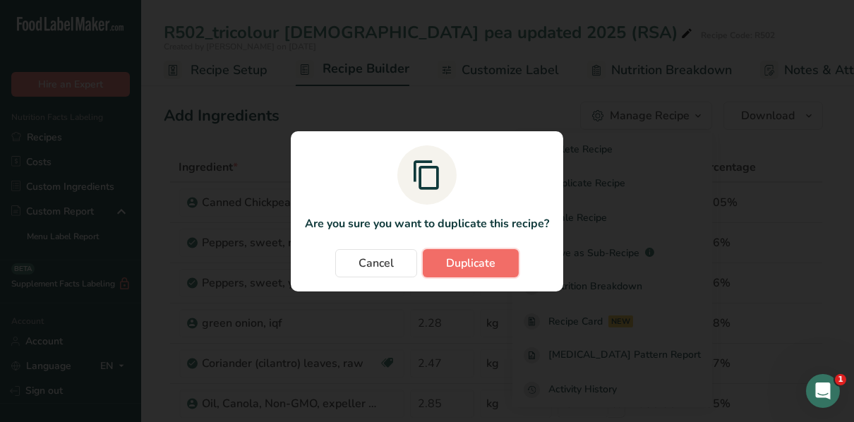
click at [467, 261] on span "Duplicate" at bounding box center [470, 263] width 49 height 17
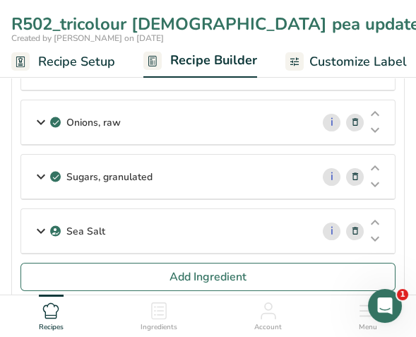
scroll to position [636, 0]
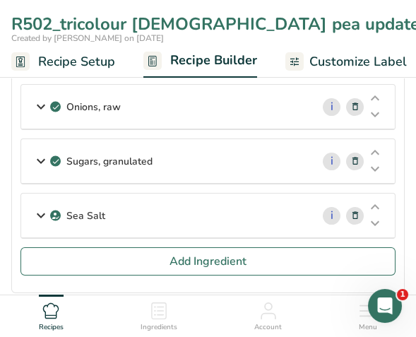
click at [40, 203] on icon at bounding box center [40, 215] width 17 height 25
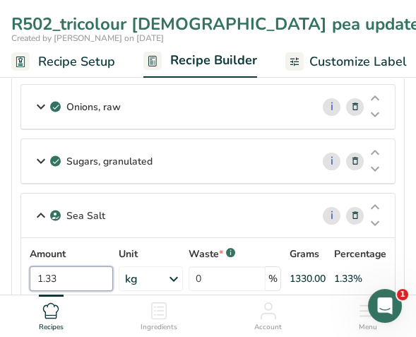
click at [57, 266] on input "1.33" at bounding box center [71, 278] width 83 height 25
type input "1.03"
click at [196, 193] on div "Sea Salt i Amount 1.03 Unit kg Weight Units g kg mg See more Volume Units l Vol…" at bounding box center [207, 246] width 375 height 107
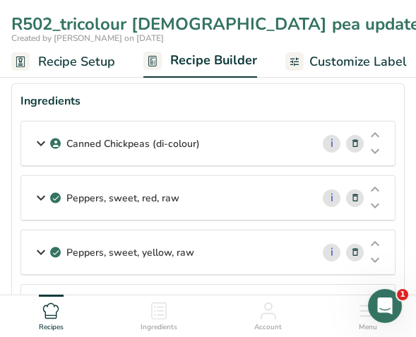
scroll to position [71, 0]
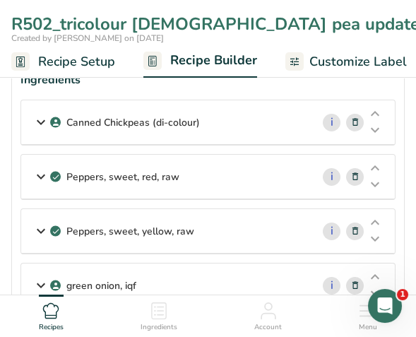
click at [38, 174] on icon at bounding box center [40, 176] width 17 height 25
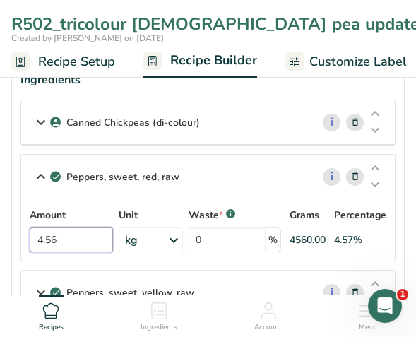
click at [61, 236] on input "4.56" at bounding box center [71, 239] width 83 height 25
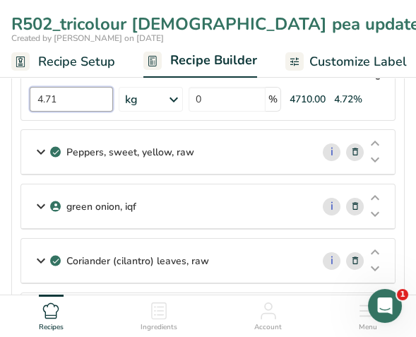
type input "4.71"
click at [42, 148] on icon at bounding box center [40, 151] width 17 height 25
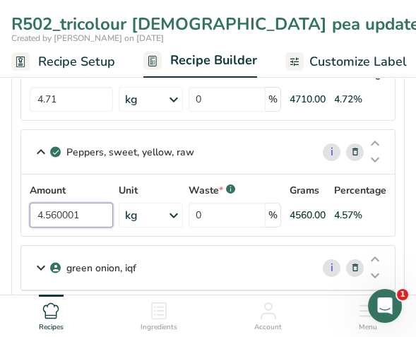
click at [85, 208] on input "4.560001" at bounding box center [71, 215] width 83 height 25
type input "4.71"
click at [225, 135] on div "Peppers, sweet, yellow, raw i Amount 4.71 Unit kg Portions 1 pepper, large (3-3…" at bounding box center [207, 182] width 375 height 107
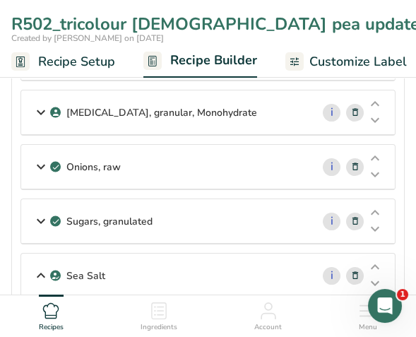
scroll to position [776, 0]
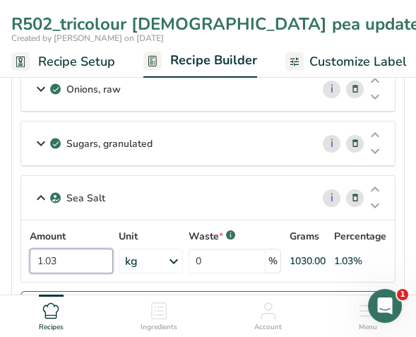
click at [68, 249] on input "1.03" at bounding box center [71, 261] width 83 height 25
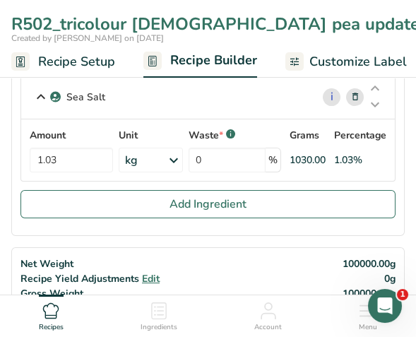
scroll to position [847, 0]
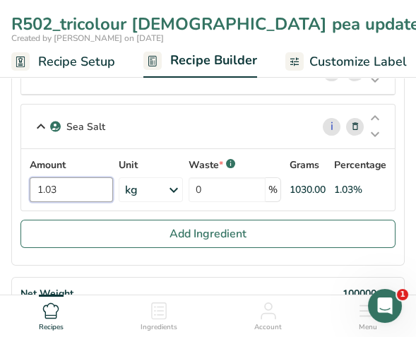
click at [78, 179] on input "1.03" at bounding box center [71, 189] width 83 height 25
type input "1"
type input "0.84"
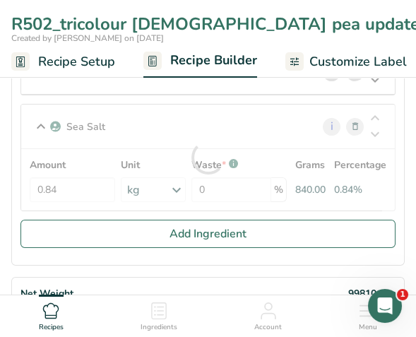
click at [150, 123] on div "Sea Salt i Amount 0.84 Unit kg Weight Units g kg mg See more Volume Units l Vol…" at bounding box center [207, 157] width 375 height 107
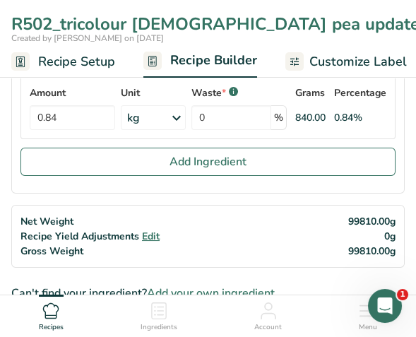
scroll to position [918, 0]
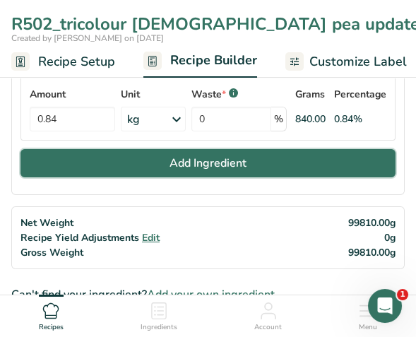
click at [107, 149] on button "Add Ingredient" at bounding box center [207, 163] width 375 height 28
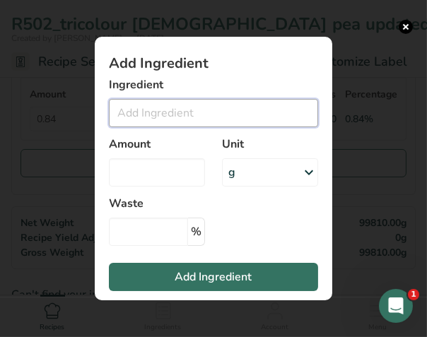
click at [153, 111] on input "Add ingredient modal" at bounding box center [213, 113] width 209 height 28
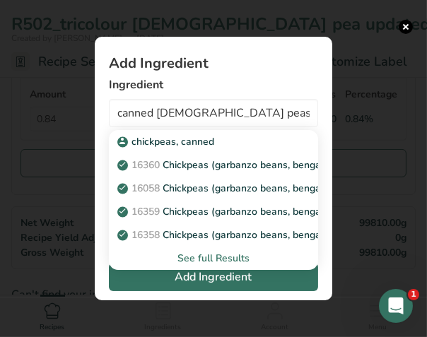
click at [205, 259] on div "See full Results" at bounding box center [213, 258] width 186 height 15
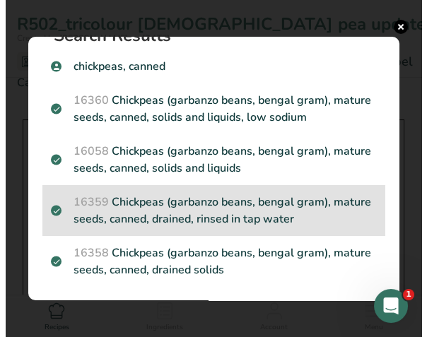
scroll to position [0, 0]
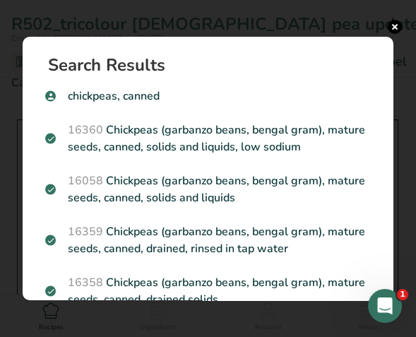
click at [181, 239] on p "16359 Chickpeas (garbanzo beans, bengal gram), mature seeds, canned, drained, r…" at bounding box center [208, 240] width 326 height 34
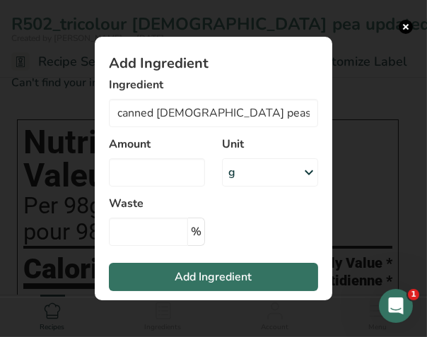
type input "Chickpeas (garbanzo beans, bengal gram), mature seeds, canned, drained, rinsed …"
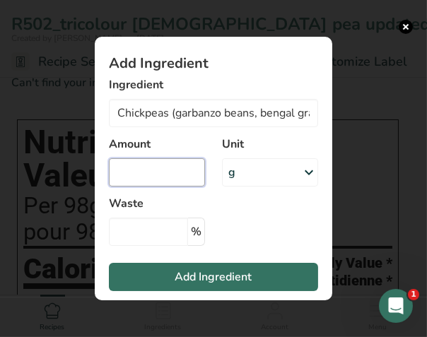
click at [153, 169] on input "Add ingredient modal" at bounding box center [157, 172] width 96 height 28
type input "64.18"
click at [300, 172] on icon "Add ingredient modal" at bounding box center [308, 172] width 17 height 25
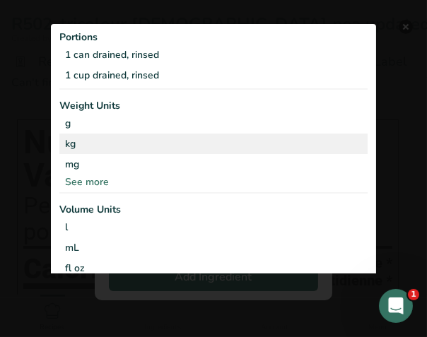
click at [79, 138] on div "kg" at bounding box center [213, 143] width 308 height 20
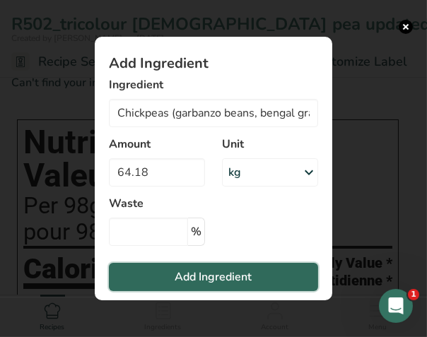
click at [204, 285] on span "Add Ingredient" at bounding box center [213, 276] width 77 height 17
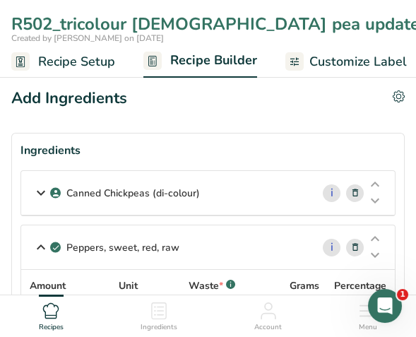
click at [42, 191] on icon at bounding box center [40, 192] width 17 height 25
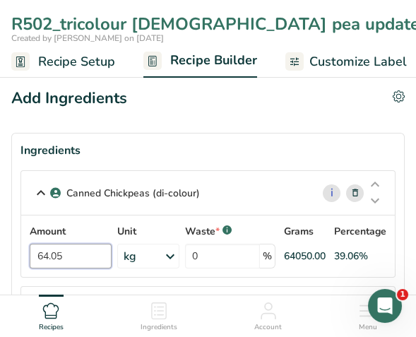
click at [66, 251] on input "64.05" at bounding box center [71, 256] width 82 height 25
type input "6"
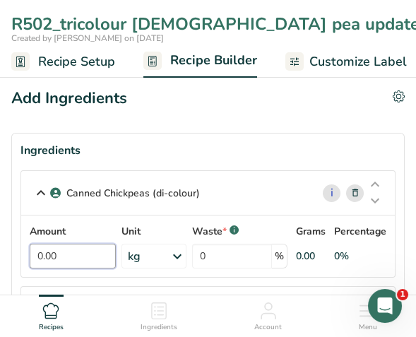
type input "0.00"
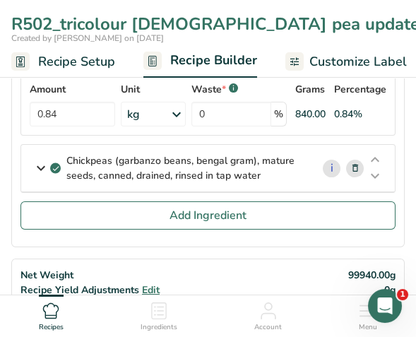
scroll to position [989, 0]
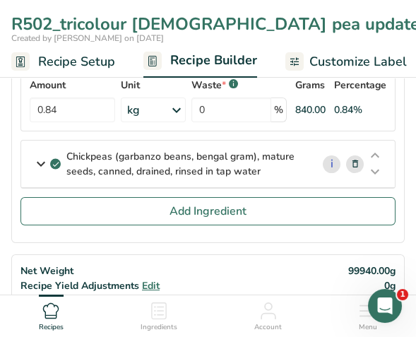
click at [40, 151] on icon at bounding box center [40, 163] width 17 height 25
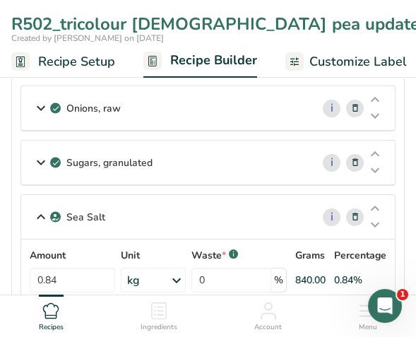
scroll to position [847, 0]
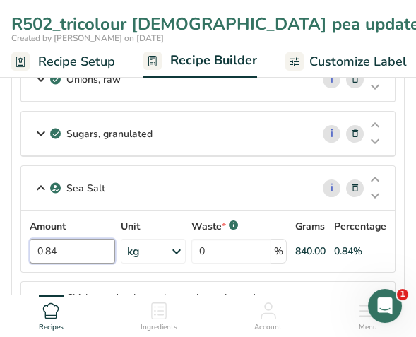
click at [76, 239] on input "0.84" at bounding box center [72, 251] width 85 height 25
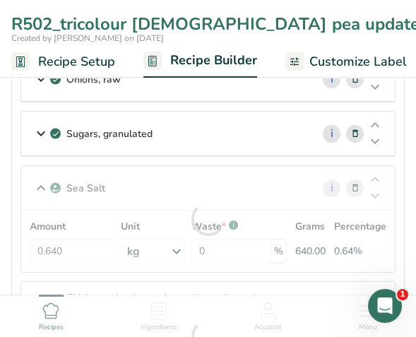
click at [168, 165] on div "Sea Salt i Amount 0.640 Unit kg Weight Units g kg mg See more Volume Units l Vo…" at bounding box center [207, 218] width 375 height 107
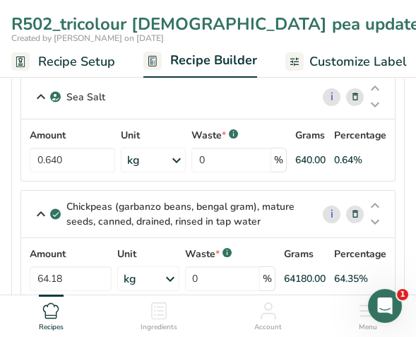
scroll to position [918, 0]
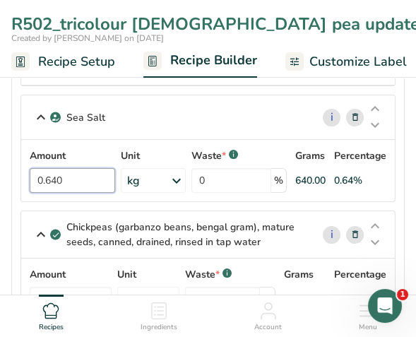
click at [78, 168] on input "0.640" at bounding box center [72, 180] width 85 height 25
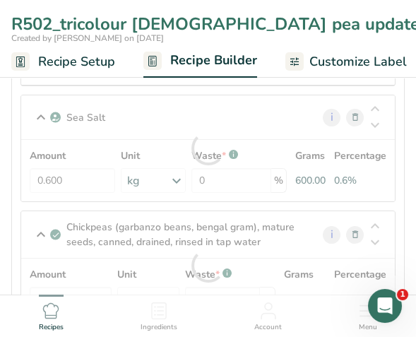
click at [230, 108] on div "Sea Salt i Amount 0.600 Unit kg Weight Units g kg mg See more Volume Units l Vo…" at bounding box center [207, 148] width 375 height 107
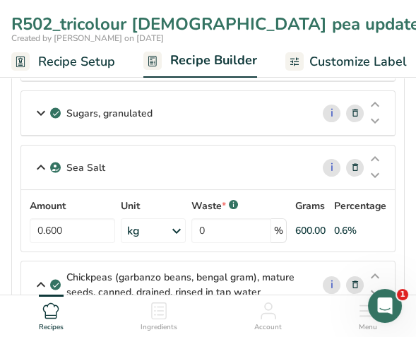
scroll to position [847, 0]
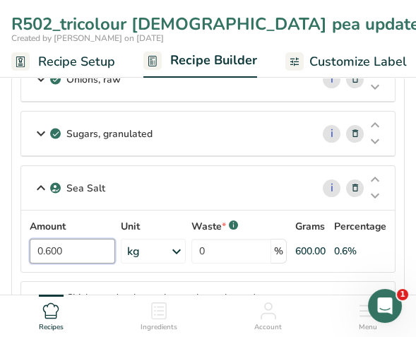
click at [67, 239] on input "0.600" at bounding box center [72, 251] width 85 height 25
type input "0.640"
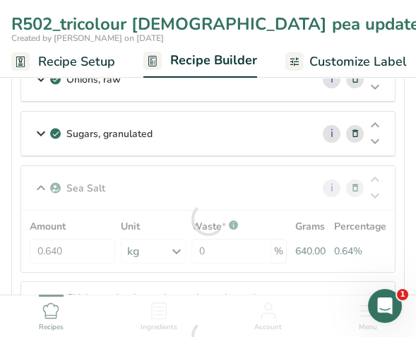
click at [196, 117] on div "Sugars, granulated" at bounding box center [166, 134] width 290 height 44
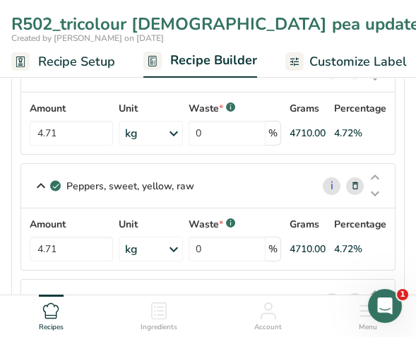
scroll to position [211, 0]
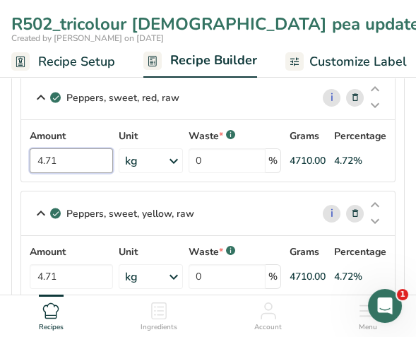
click at [61, 160] on input "4.71" at bounding box center [71, 160] width 83 height 25
type input "4.81"
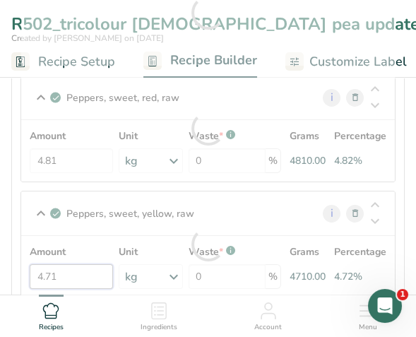
click at [64, 271] on div "Amount 4.71 Unit kg Portions 1 pepper, large (3-3/4" long, 3" dia) 10 strips We…" at bounding box center [208, 266] width 357 height 44
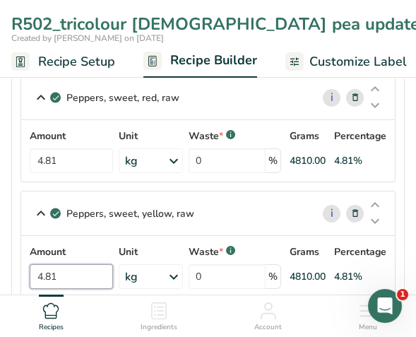
type input "4.81"
click at [237, 208] on div "Peppers, sweet, yellow, raw i Amount 4.81 Unit kg Portions 1 pepper, large (3-3…" at bounding box center [207, 244] width 375 height 107
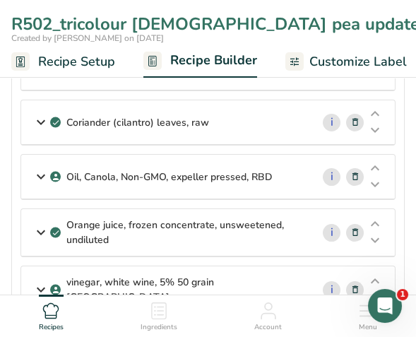
scroll to position [494, 0]
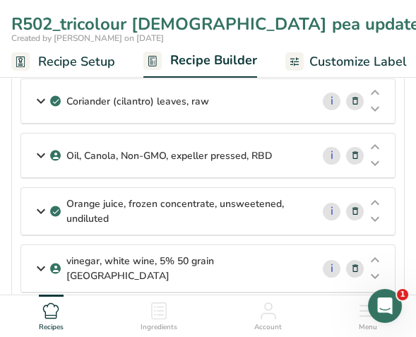
click at [39, 203] on icon at bounding box center [40, 210] width 17 height 25
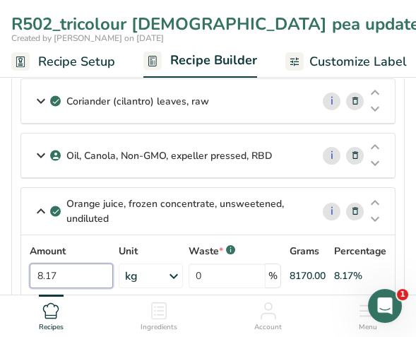
click at [46, 267] on input "8.17" at bounding box center [71, 275] width 83 height 25
click at [52, 266] on input "8.17" at bounding box center [71, 275] width 83 height 25
type input "8.37"
click at [241, 192] on div "Orange juice, frozen concentrate, unsweetened, undiluted i Amount 8.37 Unit kg …" at bounding box center [207, 242] width 375 height 110
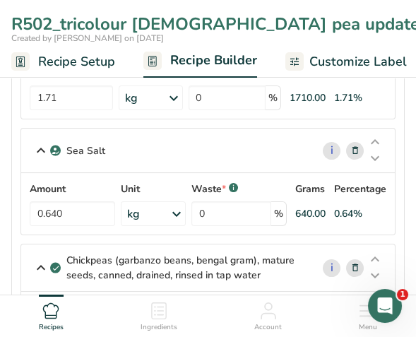
scroll to position [989, 0]
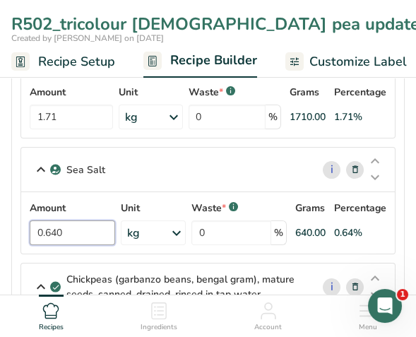
click at [73, 220] on input "0.640" at bounding box center [72, 232] width 85 height 25
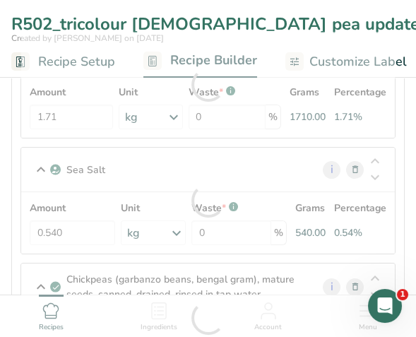
click at [156, 154] on div "Sea Salt i Amount 0.540 Unit kg Weight Units g kg mg See more Volume Units l Vo…" at bounding box center [207, 200] width 375 height 107
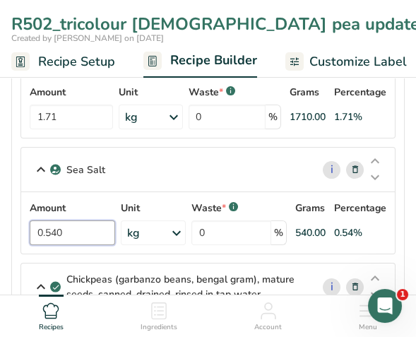
click at [64, 220] on input "0.540" at bounding box center [72, 232] width 85 height 25
type input "0.500"
click at [181, 164] on div "Sea Salt i Amount 0.500 Unit kg Weight Units g kg mg See more Volume Units l Vo…" at bounding box center [207, 200] width 375 height 107
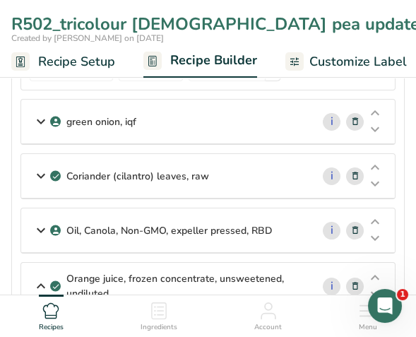
scroll to position [424, 0]
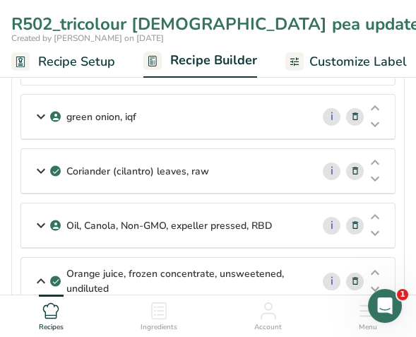
click at [37, 117] on icon at bounding box center [40, 116] width 17 height 25
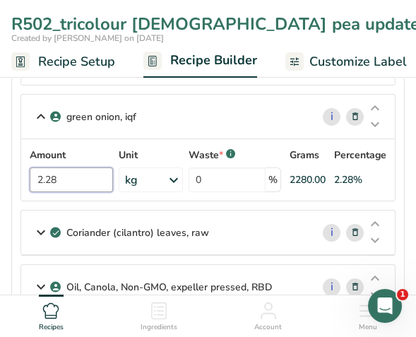
click at [73, 177] on input "2.28" at bounding box center [71, 179] width 83 height 25
type input "2.42"
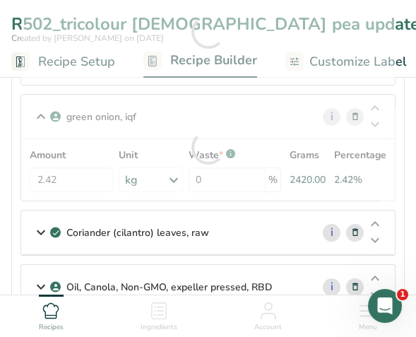
click at [239, 222] on div "Coriander (cilantro) leaves, raw" at bounding box center [166, 232] width 290 height 44
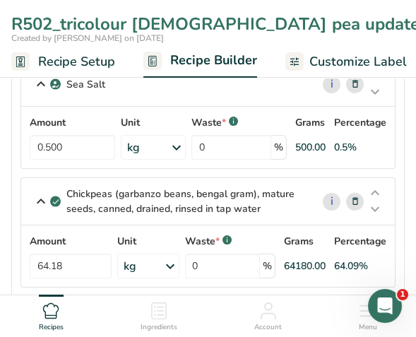
scroll to position [1201, 0]
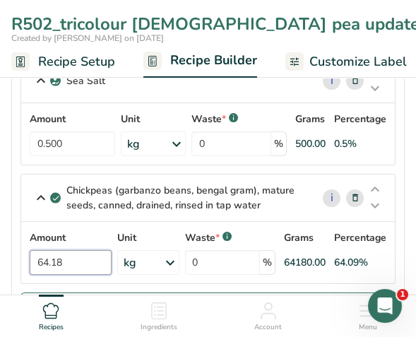
click at [66, 250] on input "64.18" at bounding box center [71, 262] width 82 height 25
type input "64.05"
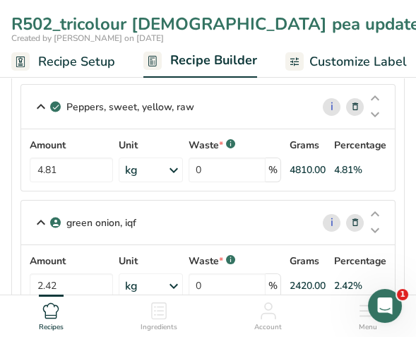
scroll to position [282, 0]
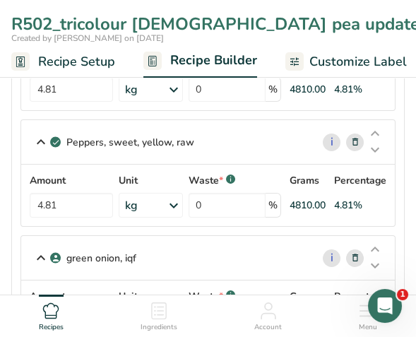
click at [387, 21] on div "R502_tricolour [DEMOGRAPHIC_DATA] pea updated 2025 (RSA)_1" at bounding box center [286, 23] width 550 height 25
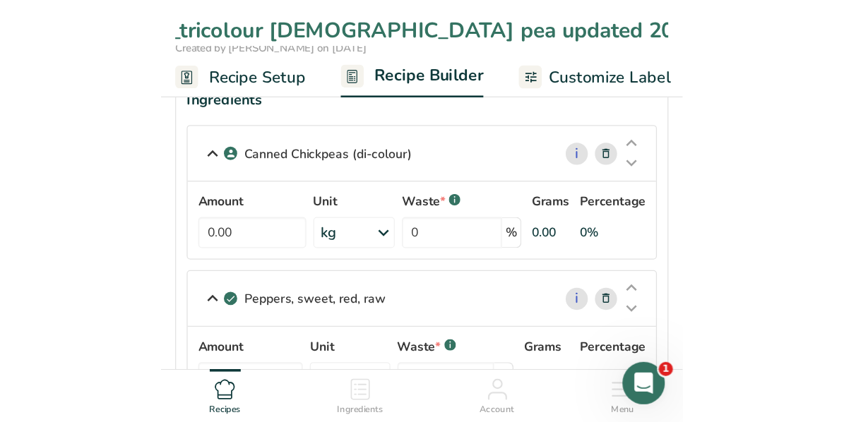
scroll to position [0, 0]
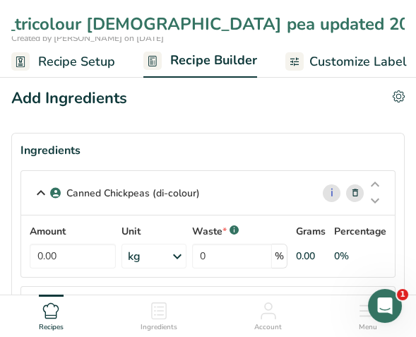
type input "R502_tricolour [DEMOGRAPHIC_DATA] pea updated 2025 (RSA)14% sdm"
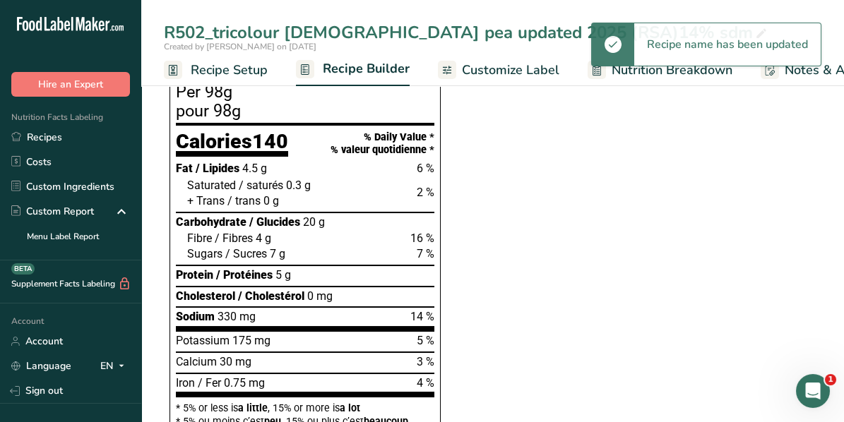
scroll to position [989, 0]
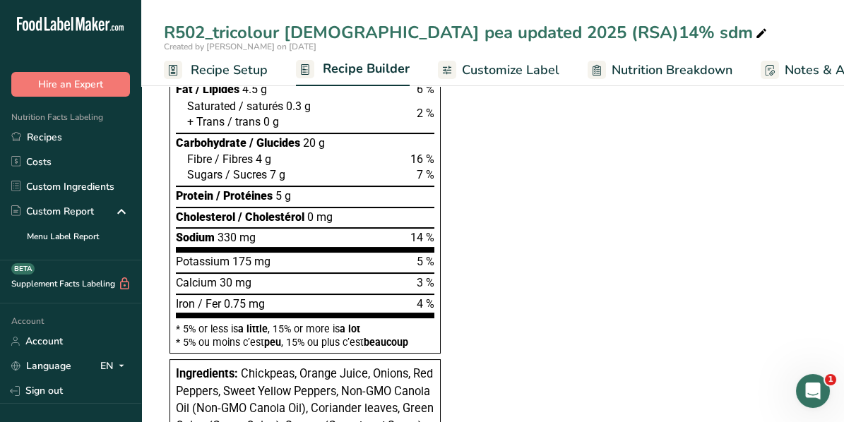
click at [287, 241] on section "Fat / Lipides 4.5 g 6 % Saturated / saturés 0.3 g 2 % + Trans / trans 0 g Carbo…" at bounding box center [305, 167] width 258 height 172
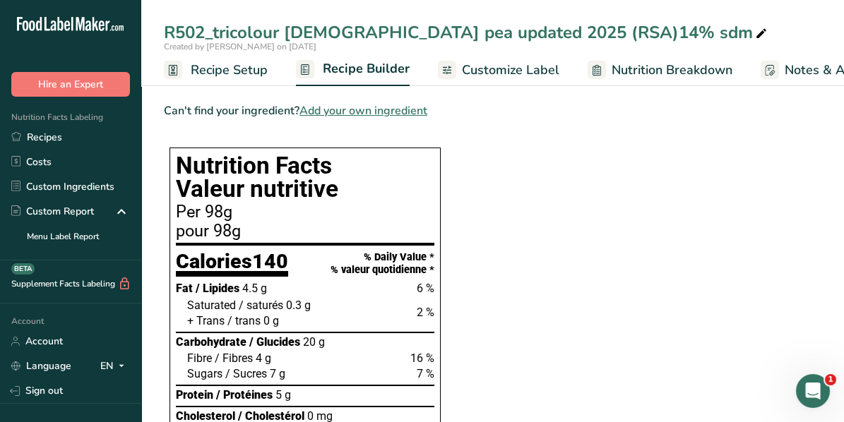
scroll to position [706, 0]
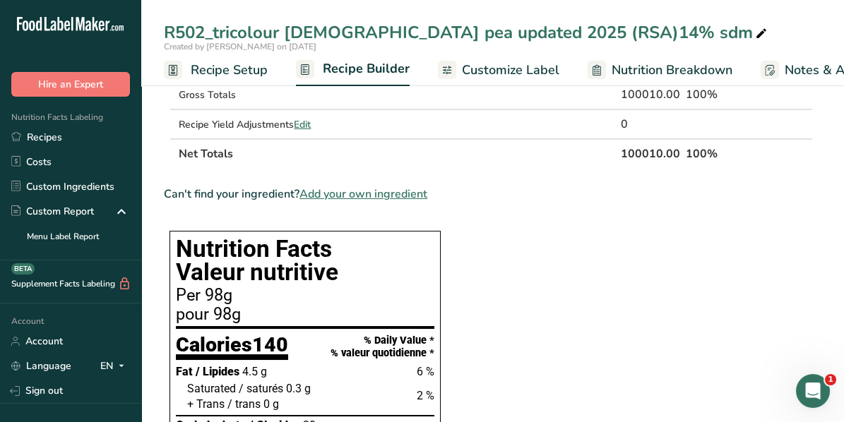
drag, startPoint x: 217, startPoint y: 66, endPoint x: 220, endPoint y: 88, distance: 22.8
click at [217, 66] on span "Recipe Setup" at bounding box center [229, 70] width 77 height 19
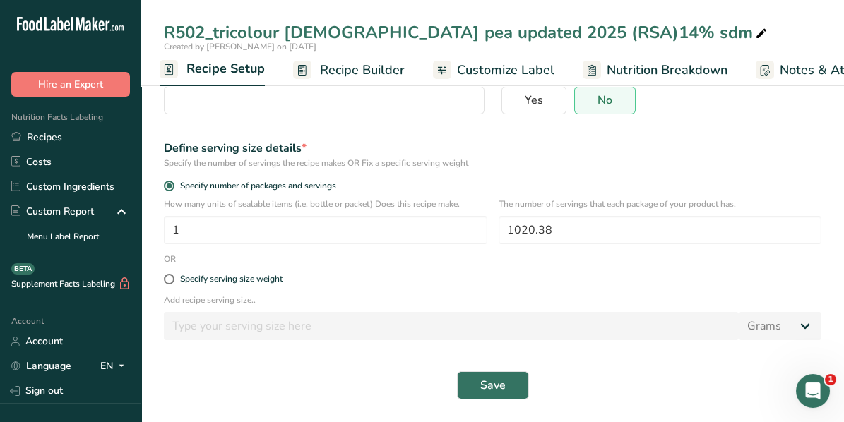
scroll to position [136, 0]
click at [172, 282] on span at bounding box center [169, 279] width 11 height 11
click at [172, 282] on input "Specify serving size weight" at bounding box center [168, 279] width 9 height 9
radio input "true"
radio input "false"
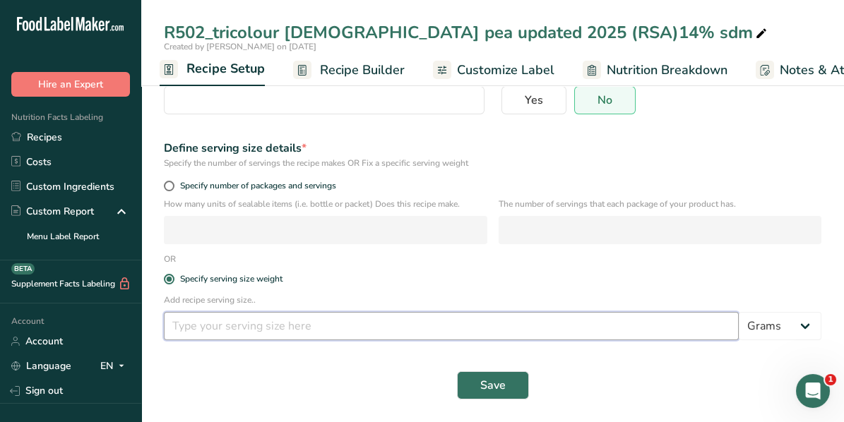
click at [194, 324] on input "number" at bounding box center [451, 326] width 575 height 28
type input "100"
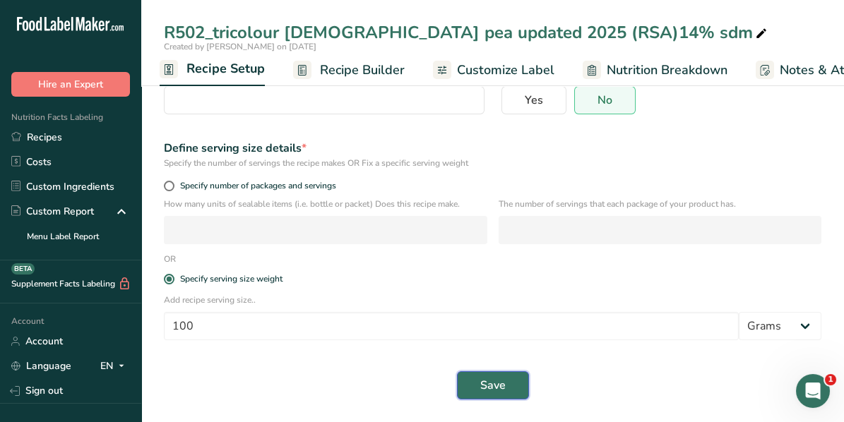
click at [480, 376] on button "Save" at bounding box center [493, 385] width 72 height 28
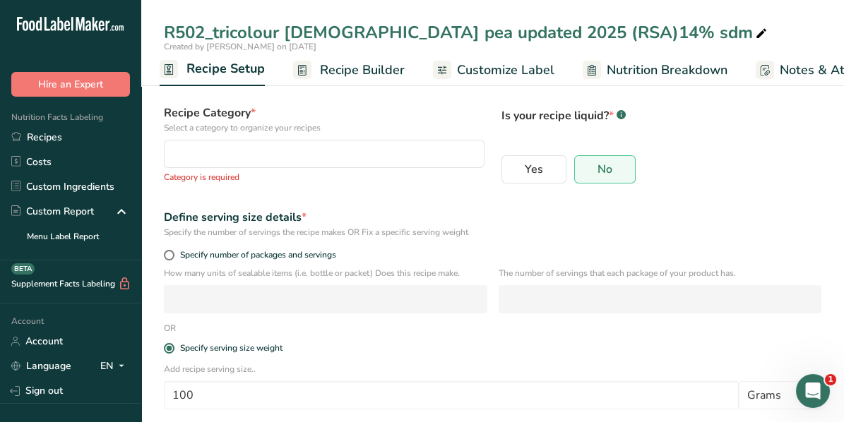
scroll to position [0, 0]
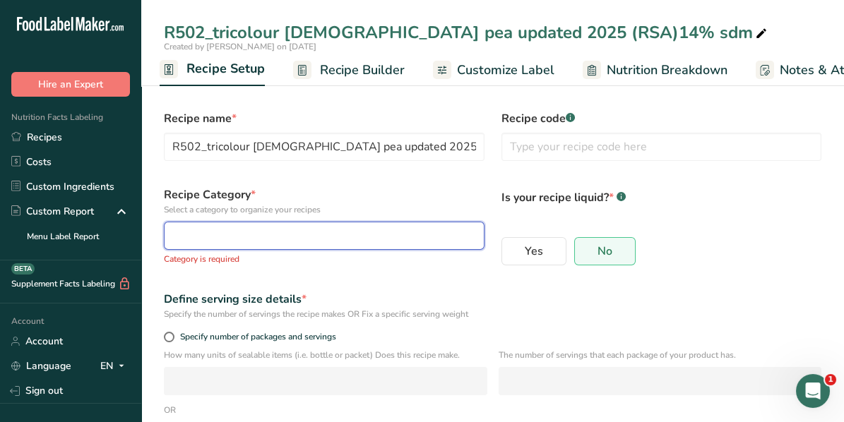
click at [205, 227] on button "button" at bounding box center [324, 236] width 321 height 28
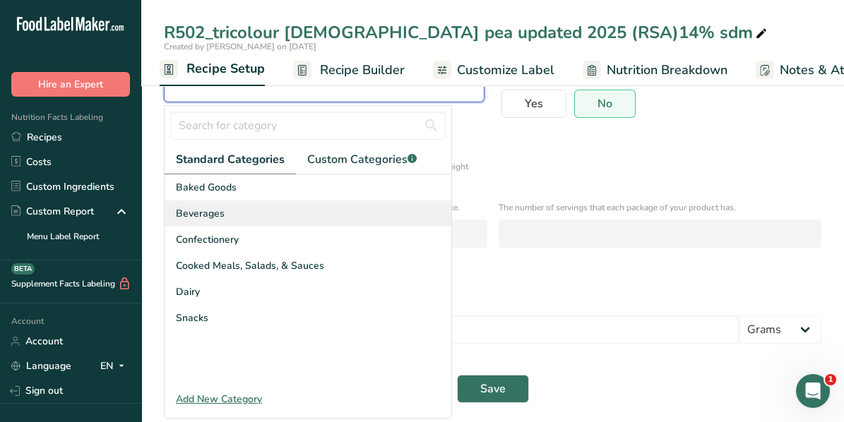
scroll to position [151, 0]
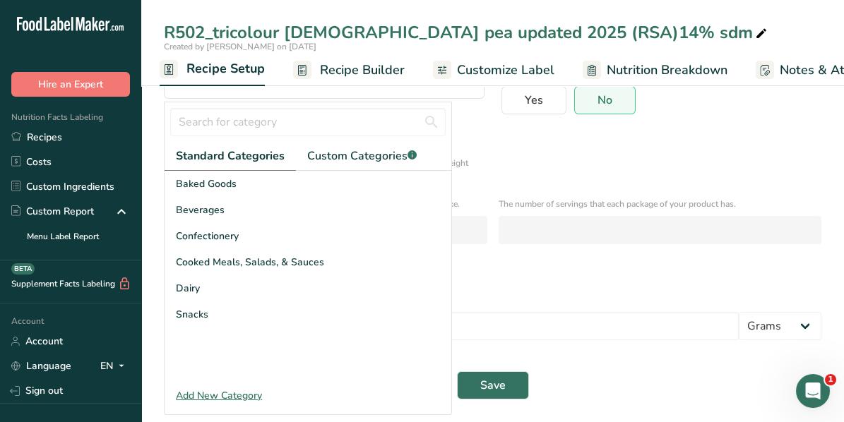
click at [201, 394] on div "Add New Category" at bounding box center [308, 395] width 287 height 15
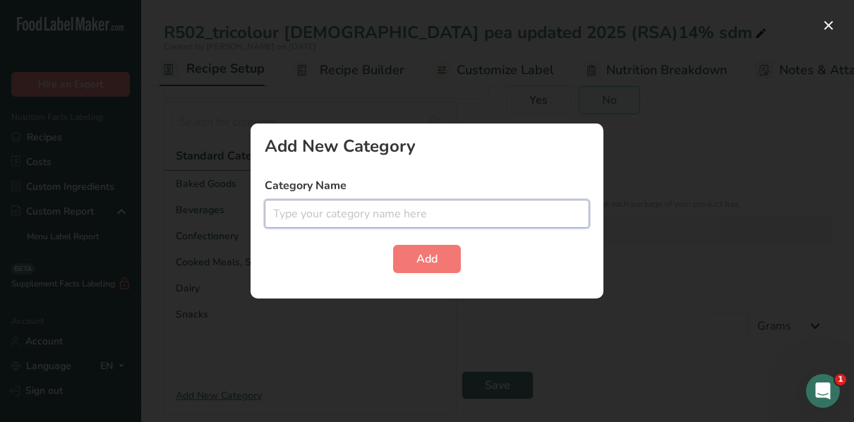
click at [326, 218] on input "text" at bounding box center [427, 214] width 325 height 28
type input "salads"
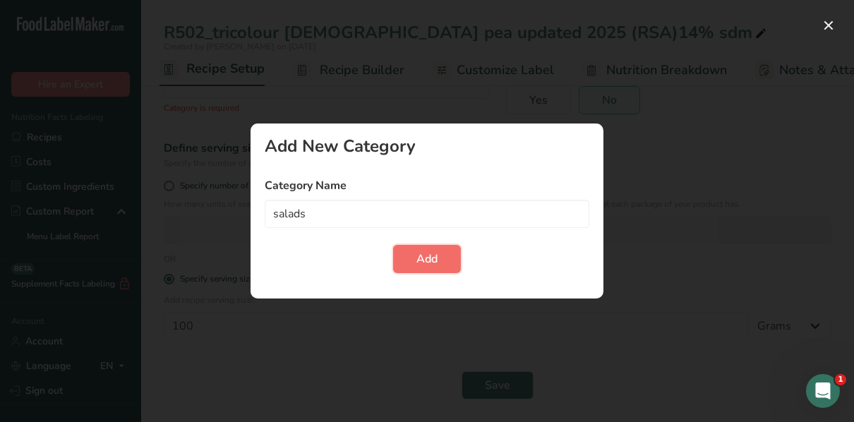
click at [437, 254] on span "Add" at bounding box center [427, 259] width 21 height 17
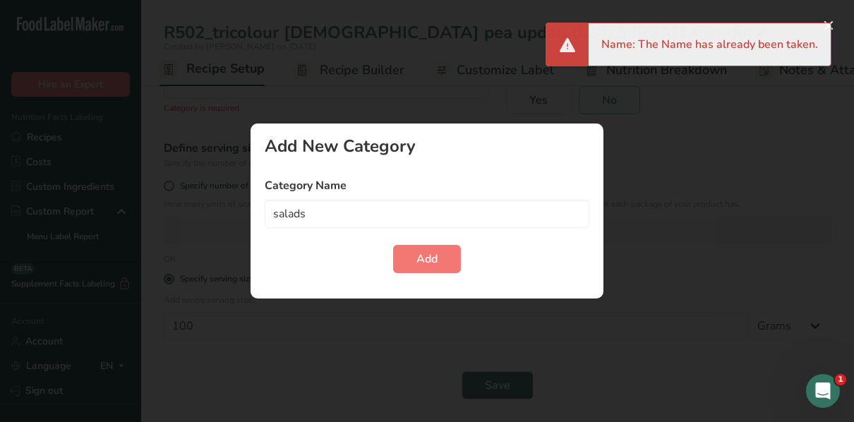
click at [826, 28] on div "Name: The Name has already been taken." at bounding box center [710, 44] width 242 height 42
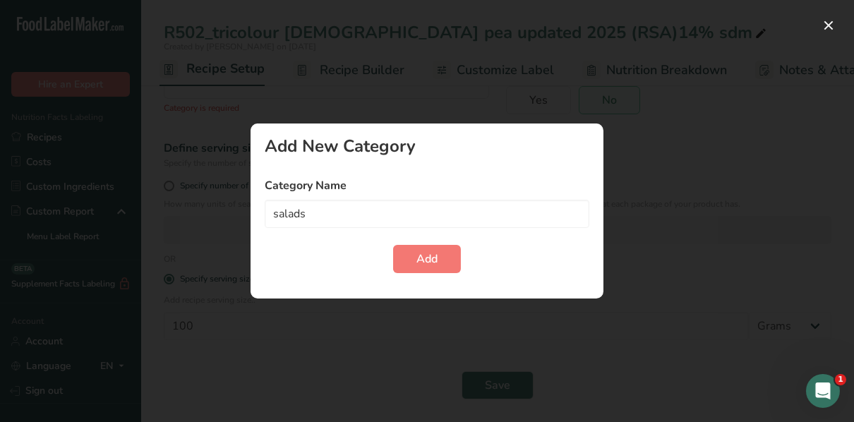
click at [717, 175] on div at bounding box center [427, 211] width 854 height 422
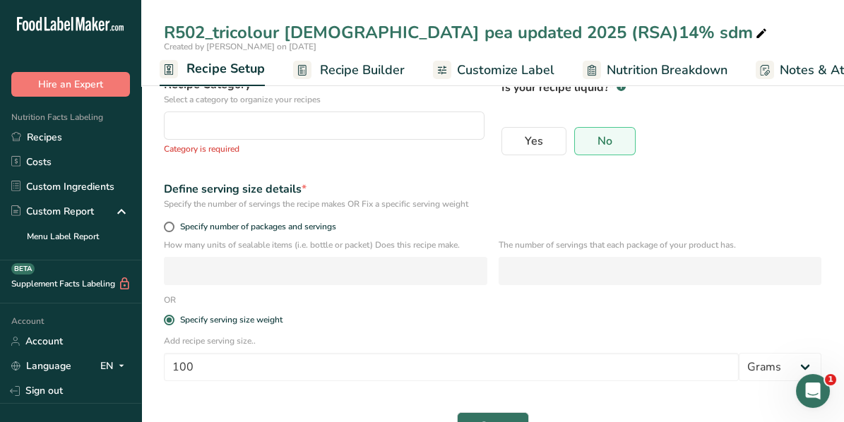
scroll to position [81, 0]
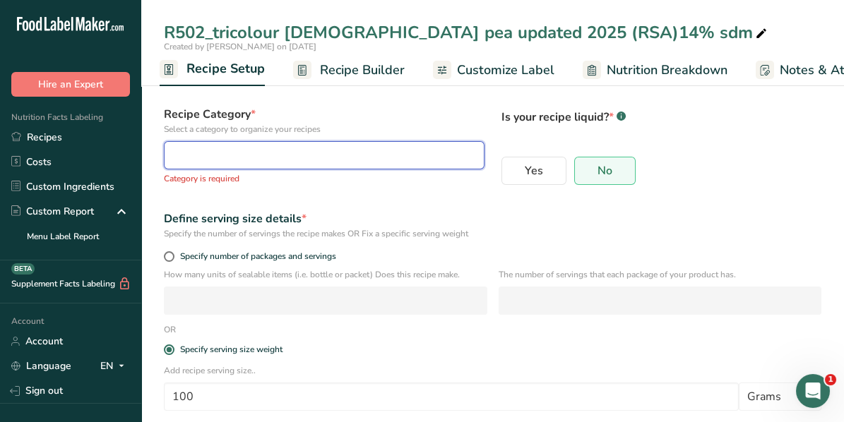
click at [430, 160] on div "button" at bounding box center [320, 155] width 294 height 17
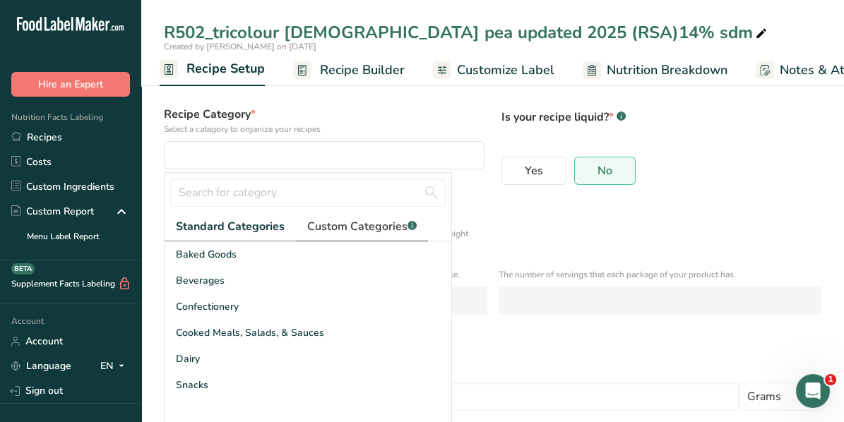
click at [365, 224] on span "Custom Categories .a-a{fill:#347362;}.b-a{fill:#fff;}" at bounding box center [361, 226] width 109 height 17
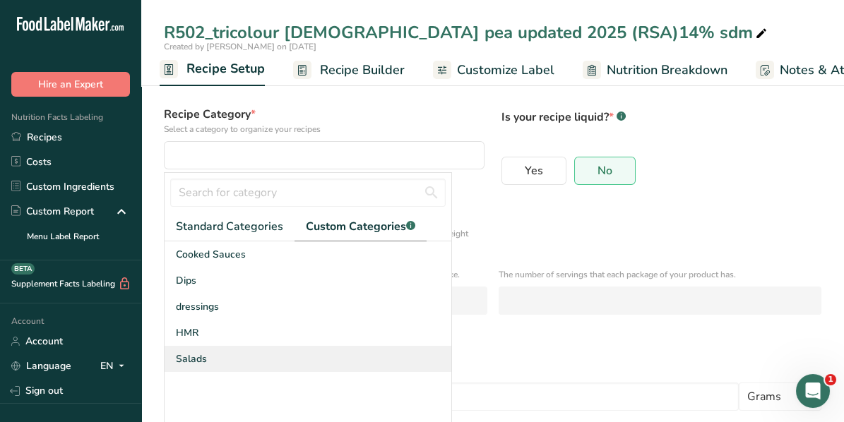
click at [191, 359] on span "Salads" at bounding box center [191, 359] width 31 height 15
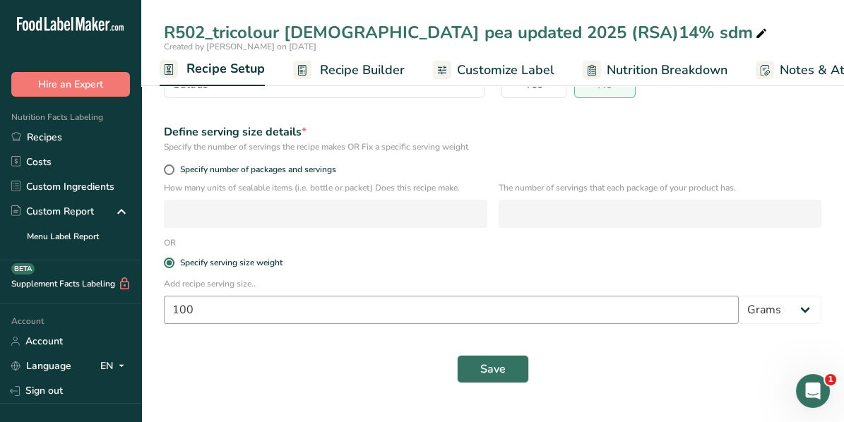
scroll to position [153, 0]
click at [507, 369] on button "Save" at bounding box center [493, 369] width 72 height 28
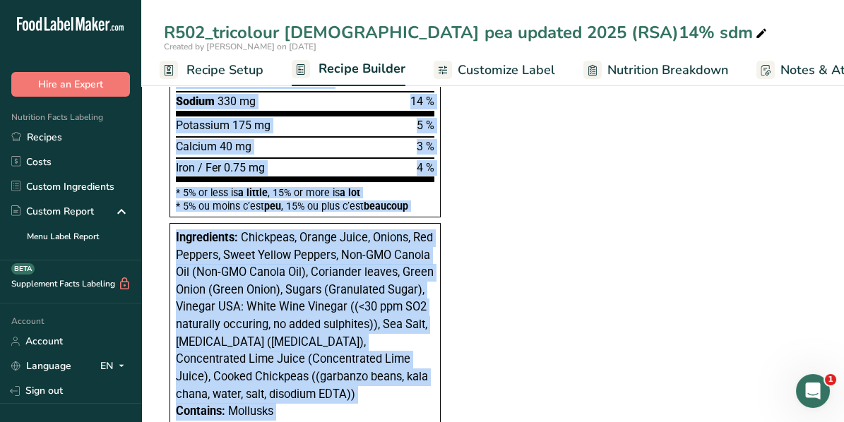
scroll to position [1186, 0]
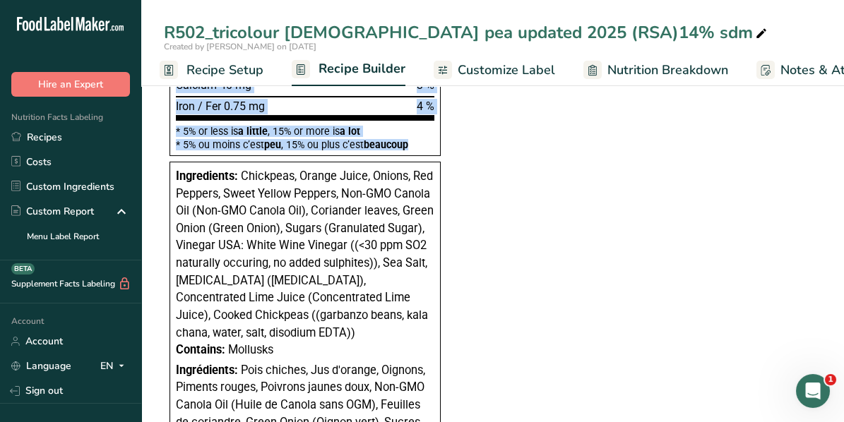
drag, startPoint x: 177, startPoint y: 155, endPoint x: 437, endPoint y: 133, distance: 261.5
copy div "Loremipsu Dolor Sitame consectet Adi 133e sedd 309e Temporin 537 % Utlab Etdol …"
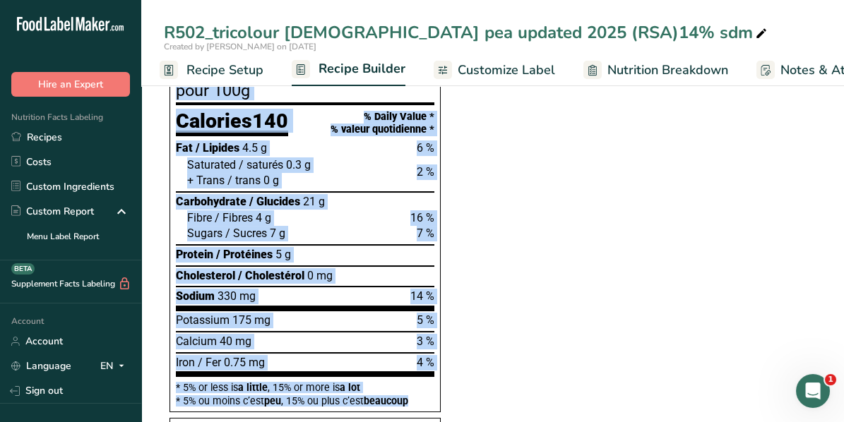
scroll to position [833, 0]
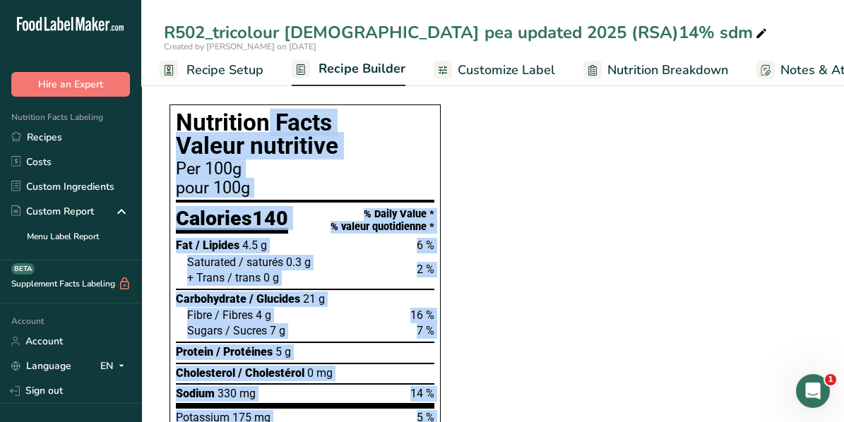
click at [736, 239] on section "Ingredient * Amount * Unit * Waste * .a-a{fill:#347362;}.b-a{fill:#fff;} Grams …" at bounding box center [488, 401] width 649 height 2162
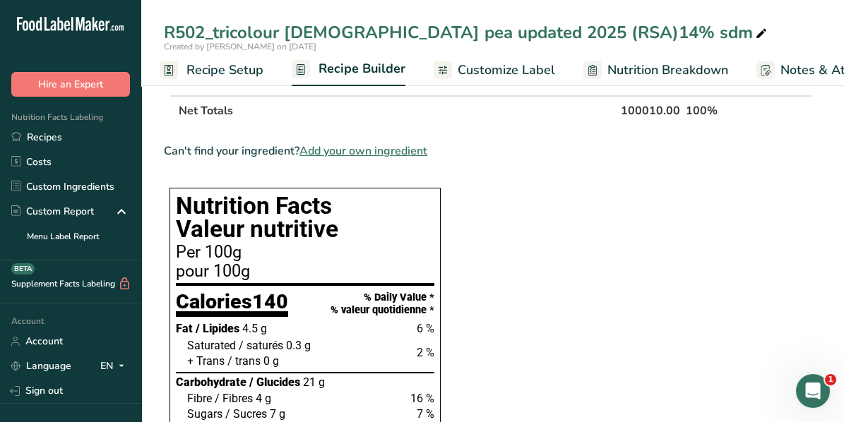
scroll to position [621, 0]
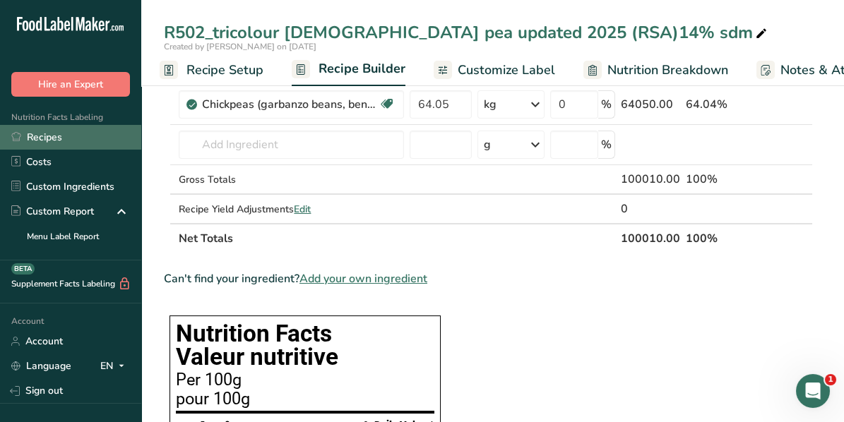
click at [55, 138] on link "Recipes" at bounding box center [70, 137] width 141 height 25
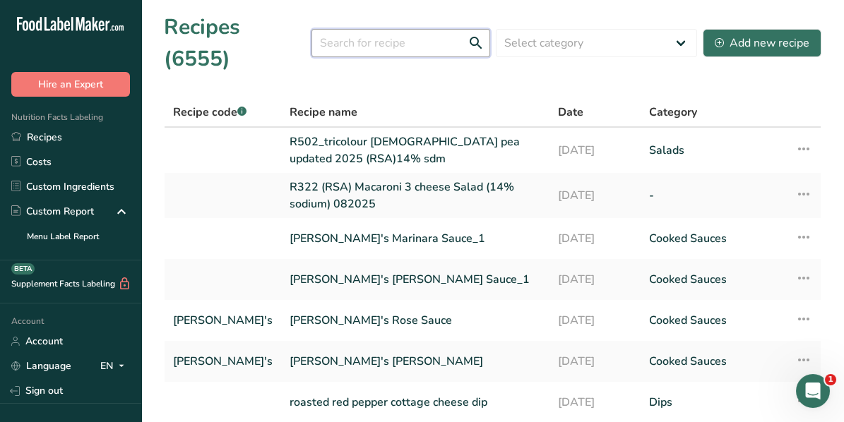
click at [350, 29] on input "text" at bounding box center [400, 43] width 179 height 28
click at [295, 179] on link "R322 (RSA) Macaroni 3 cheese Salad (14% sodium) 082025" at bounding box center [415, 196] width 251 height 34
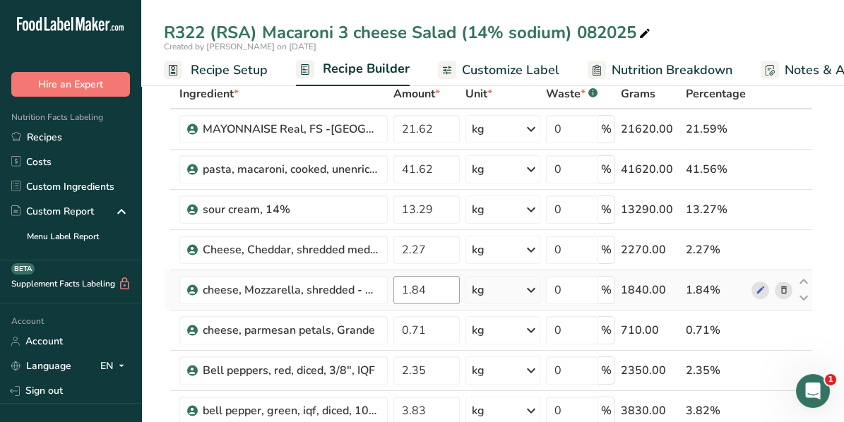
scroll to position [141, 0]
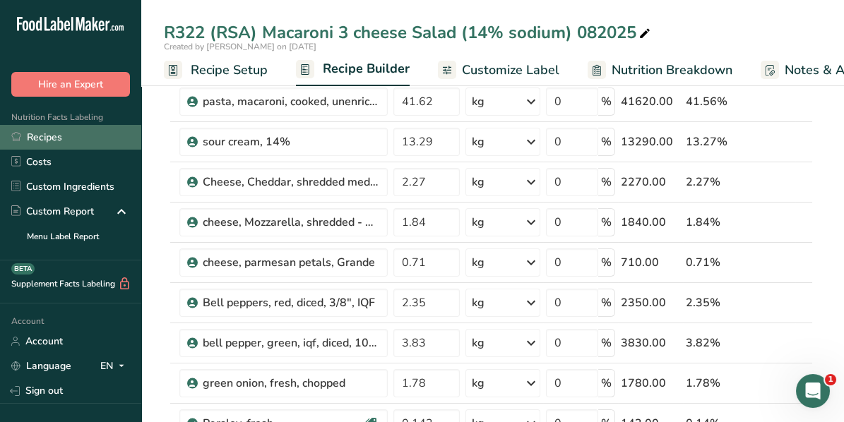
click at [49, 139] on link "Recipes" at bounding box center [70, 137] width 141 height 25
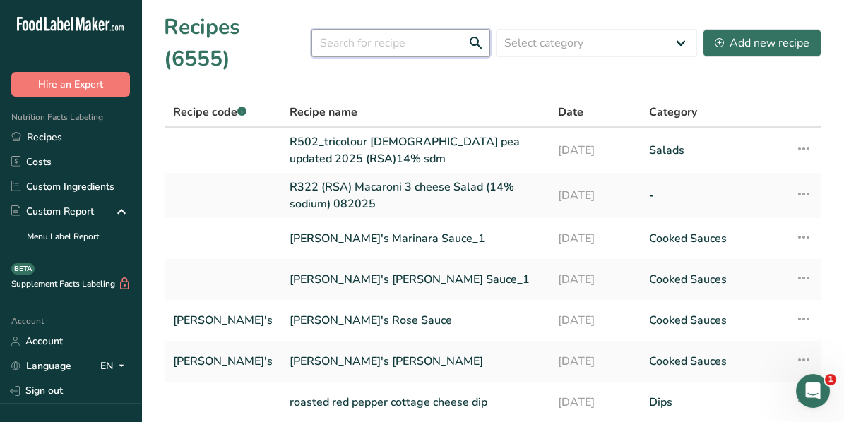
click at [341, 30] on input "text" at bounding box center [400, 43] width 179 height 28
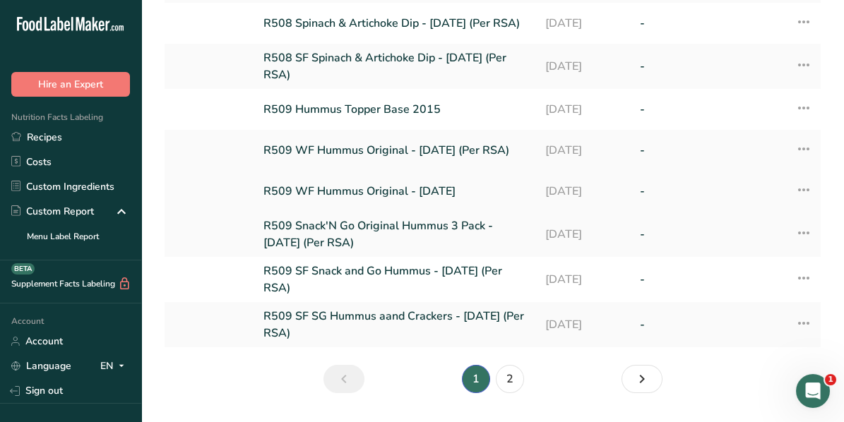
scroll to position [225, 0]
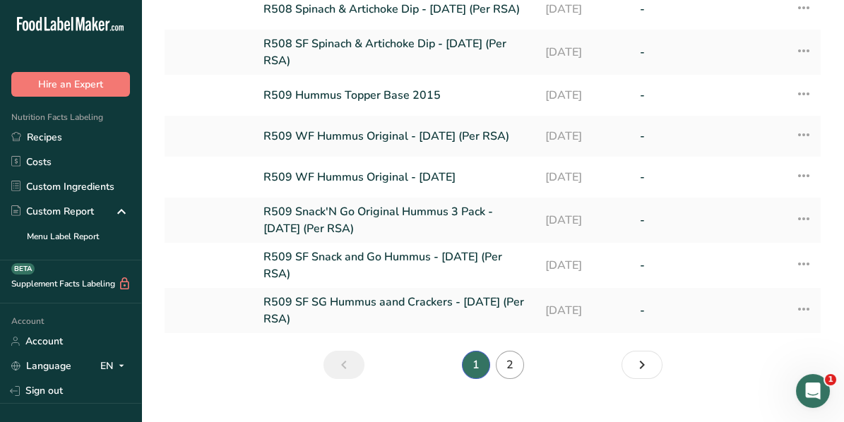
type input "r502"
click at [510, 351] on link "2" at bounding box center [510, 365] width 28 height 28
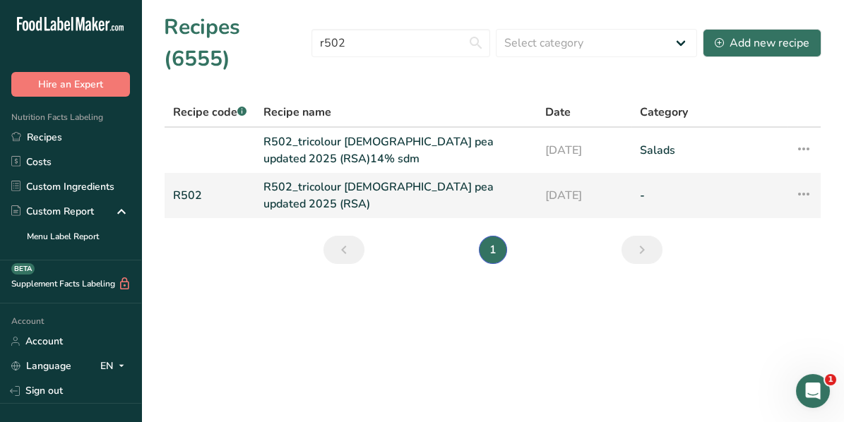
click at [292, 179] on link "R502_tricolour [DEMOGRAPHIC_DATA] pea updated 2025 (RSA)" at bounding box center [395, 196] width 265 height 34
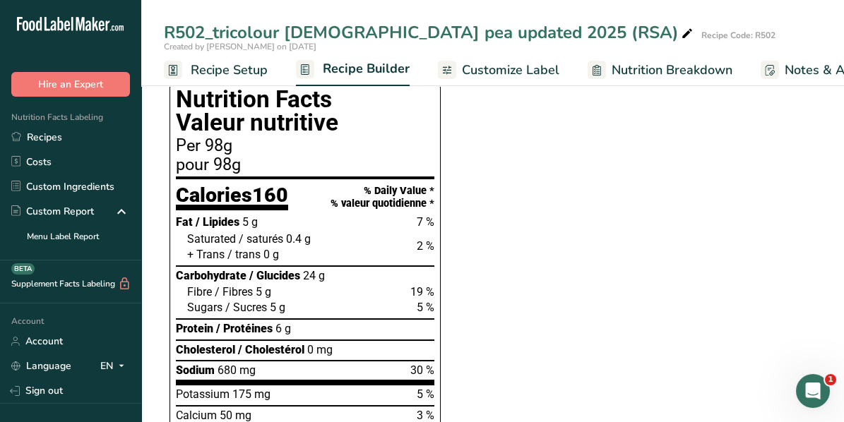
scroll to position [989, 0]
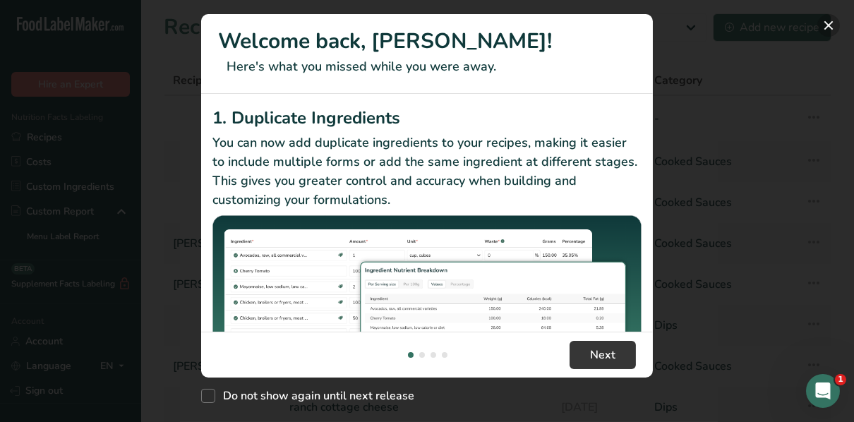
click at [830, 26] on button "New Features" at bounding box center [829, 25] width 23 height 23
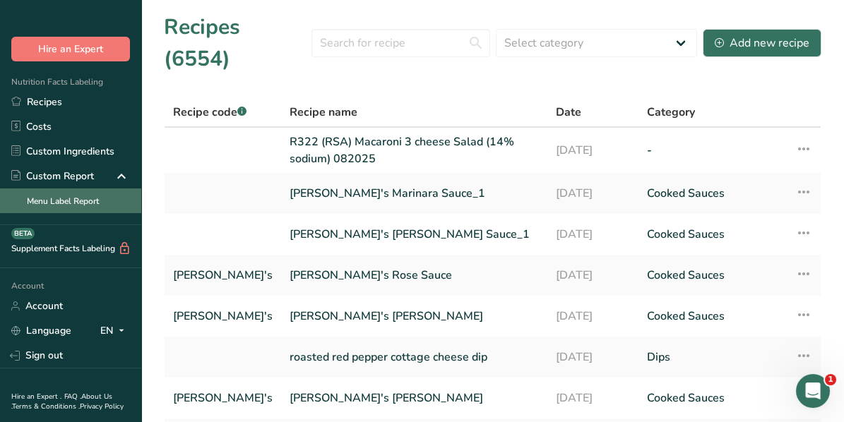
scroll to position [14, 0]
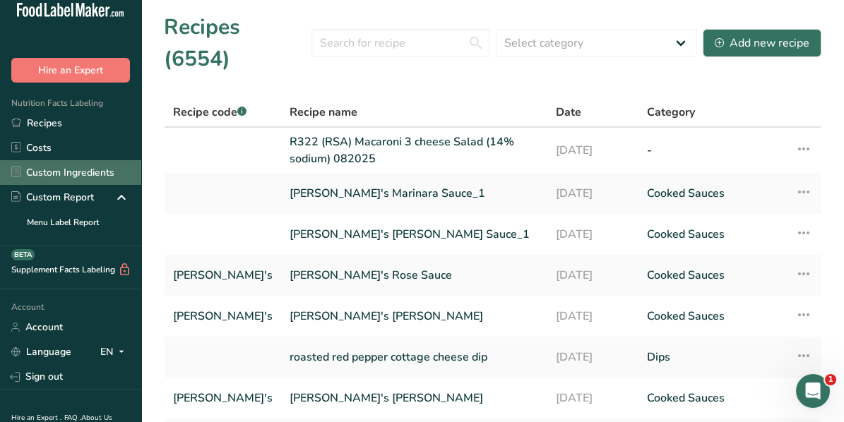
click at [34, 172] on link "Custom Ingredients" at bounding box center [70, 172] width 141 height 25
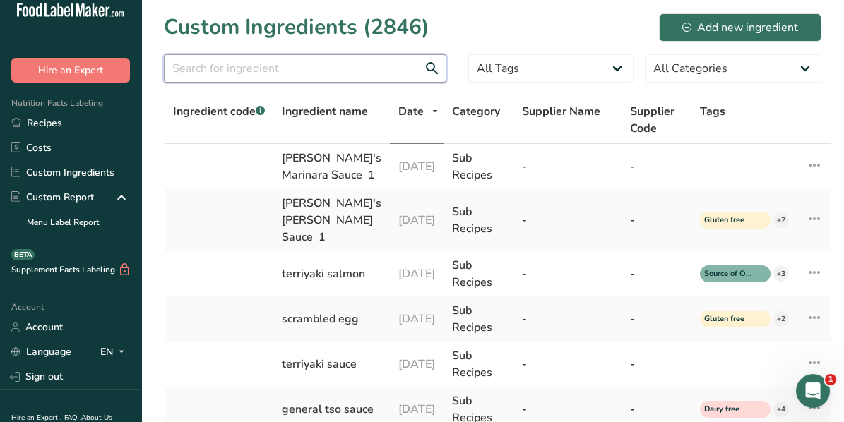
click at [294, 64] on input "text" at bounding box center [305, 68] width 282 height 28
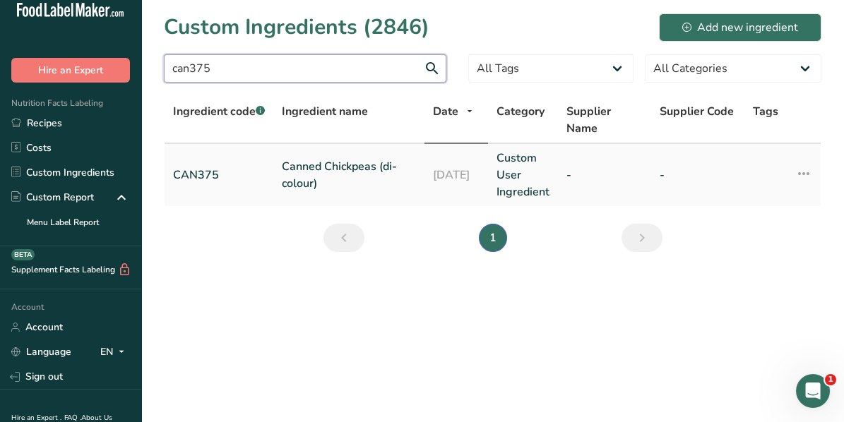
type input "can375"
click at [316, 167] on link "Canned Chickpeas (di-colour)" at bounding box center [349, 175] width 134 height 34
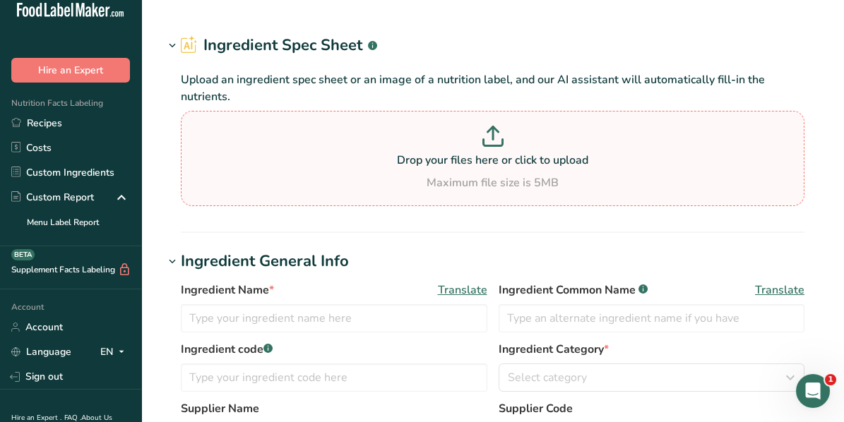
type input "Canned Chickpeas (di-colour)"
type input "Cooked Chickpeas"
type input "CAN375"
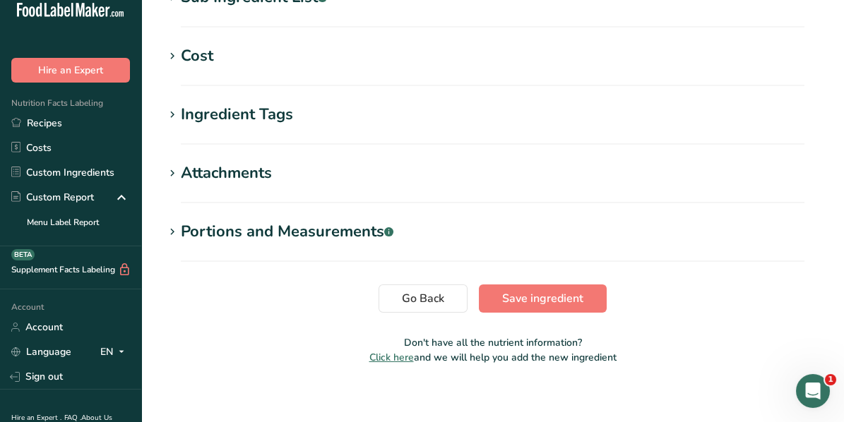
scroll to position [676, 0]
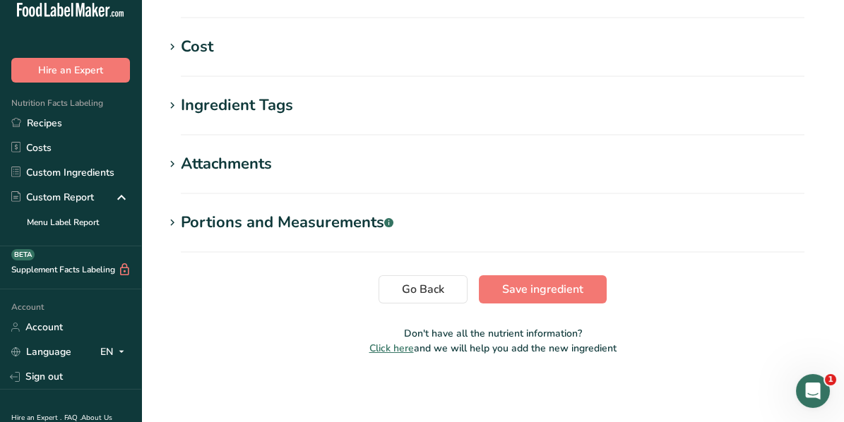
click at [176, 107] on icon at bounding box center [172, 106] width 13 height 20
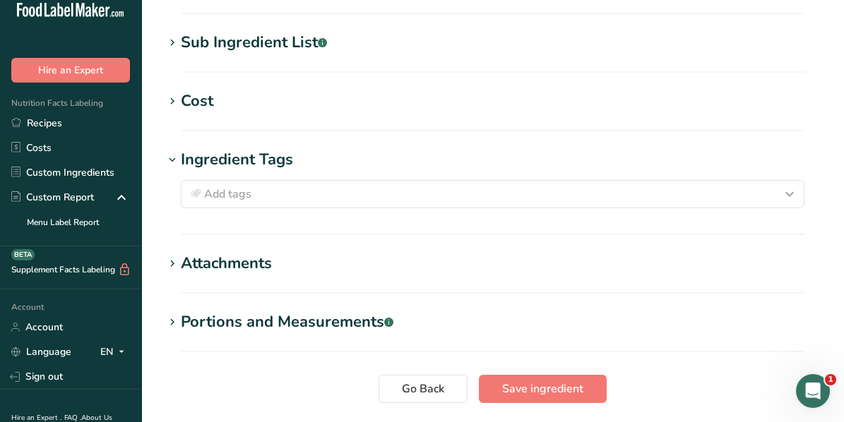
scroll to position [464, 0]
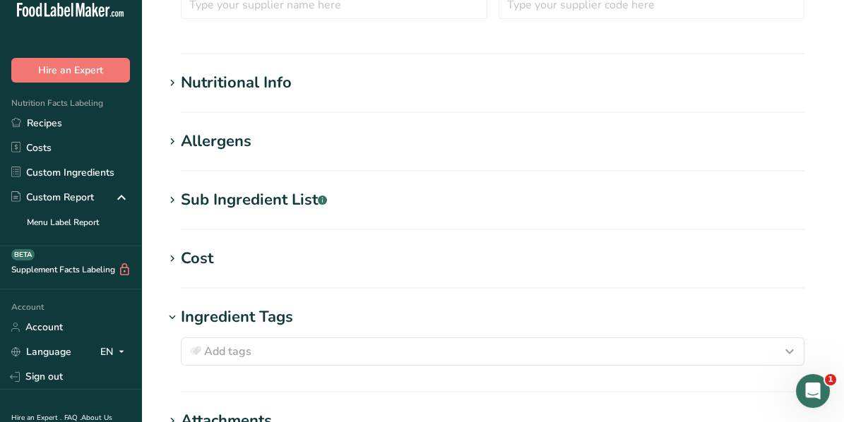
click at [172, 81] on icon at bounding box center [172, 83] width 13 height 20
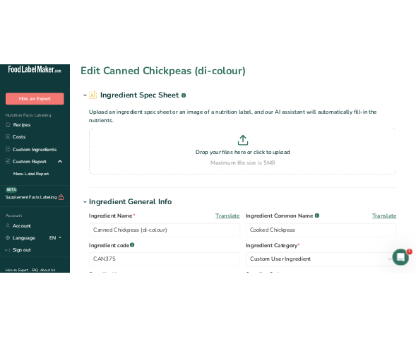
scroll to position [0, 0]
